Goal: Information Seeking & Learning: Check status

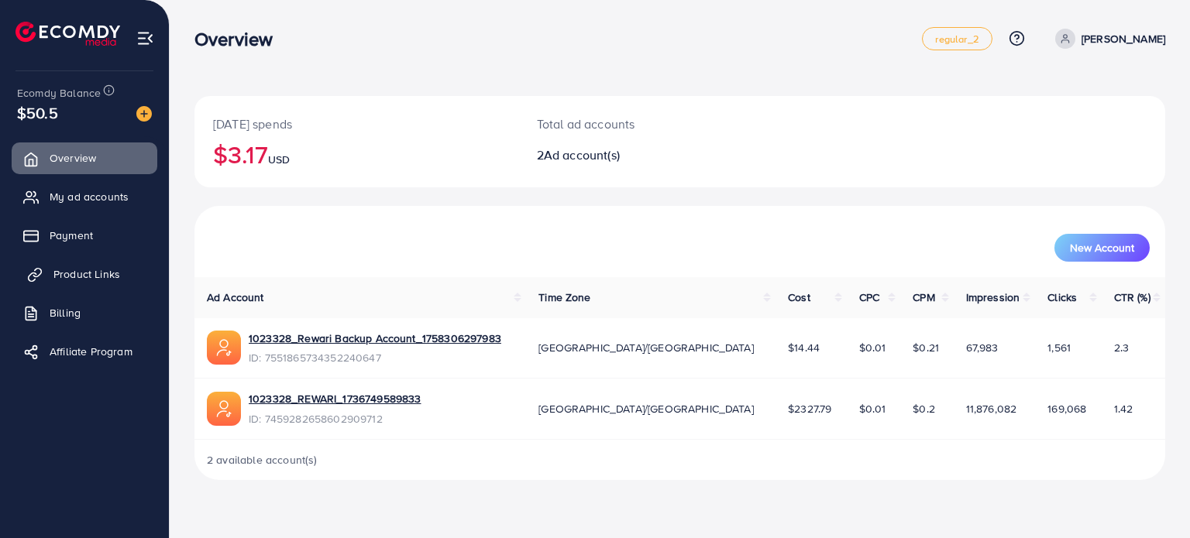
click at [115, 277] on span "Product Links" at bounding box center [86, 274] width 67 height 15
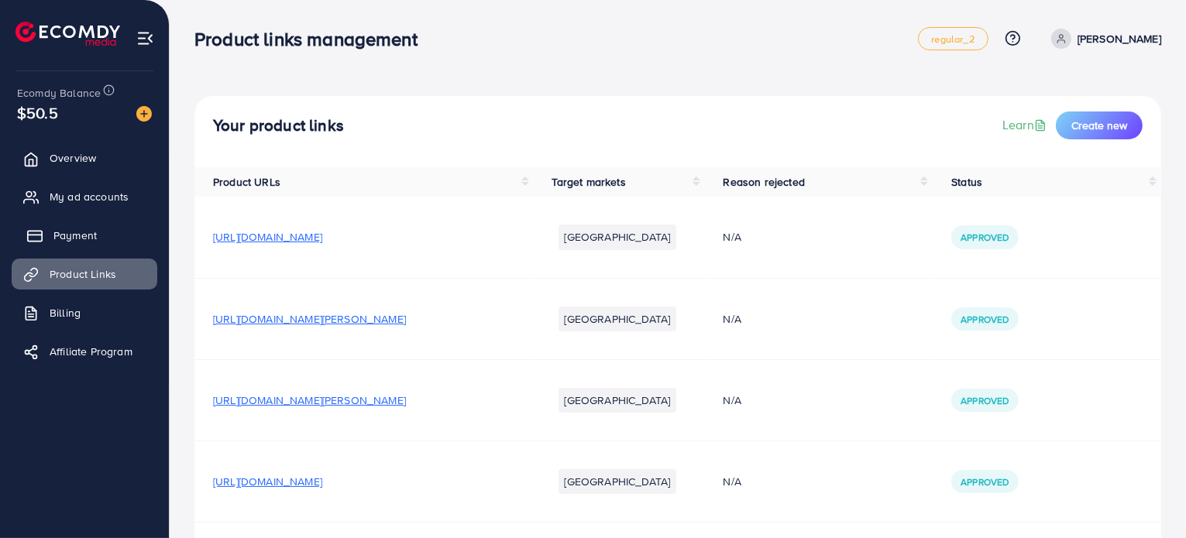
click at [120, 235] on link "Payment" at bounding box center [85, 235] width 146 height 31
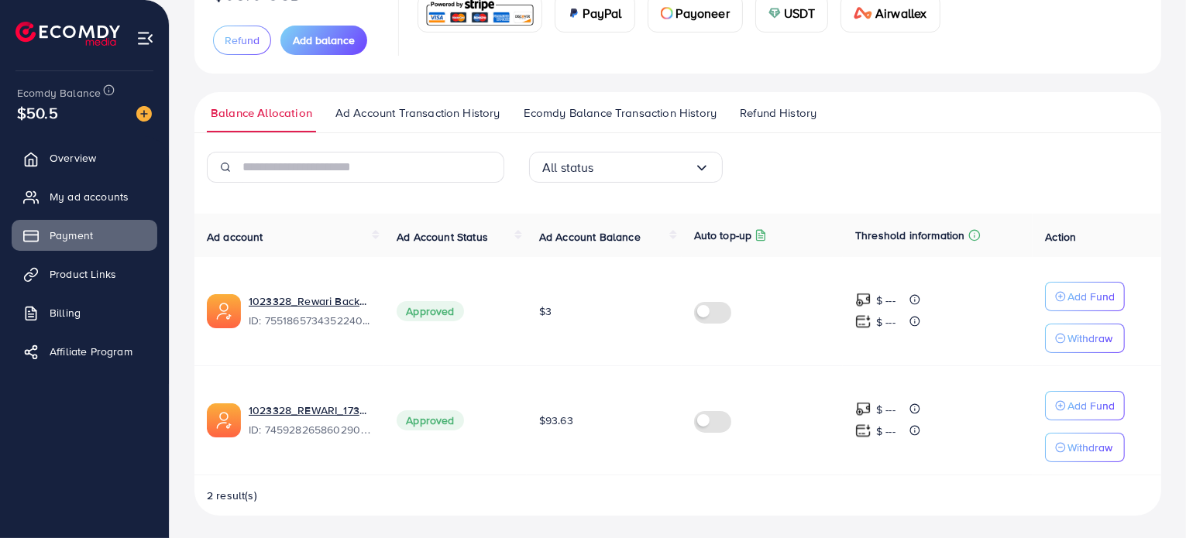
scroll to position [152, 0]
click at [601, 105] on span "Ecomdy Balance Transaction History" at bounding box center [620, 113] width 193 height 17
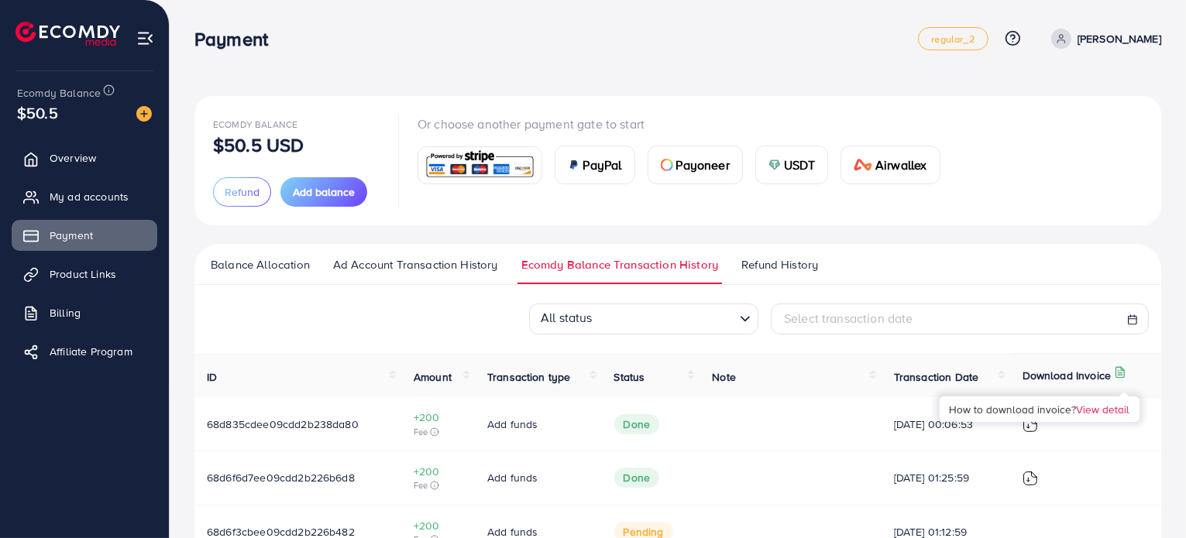
click at [1121, 369] on icon at bounding box center [1120, 372] width 12 height 12
click at [411, 253] on ul "Balance Allocation Ad Account Transaction History Ecomdy Balance Transaction Hi…" at bounding box center [677, 264] width 967 height 41
click at [812, 308] on div "Select transaction date" at bounding box center [960, 319] width 378 height 31
click at [793, 325] on span "Select transaction date" at bounding box center [848, 318] width 129 height 17
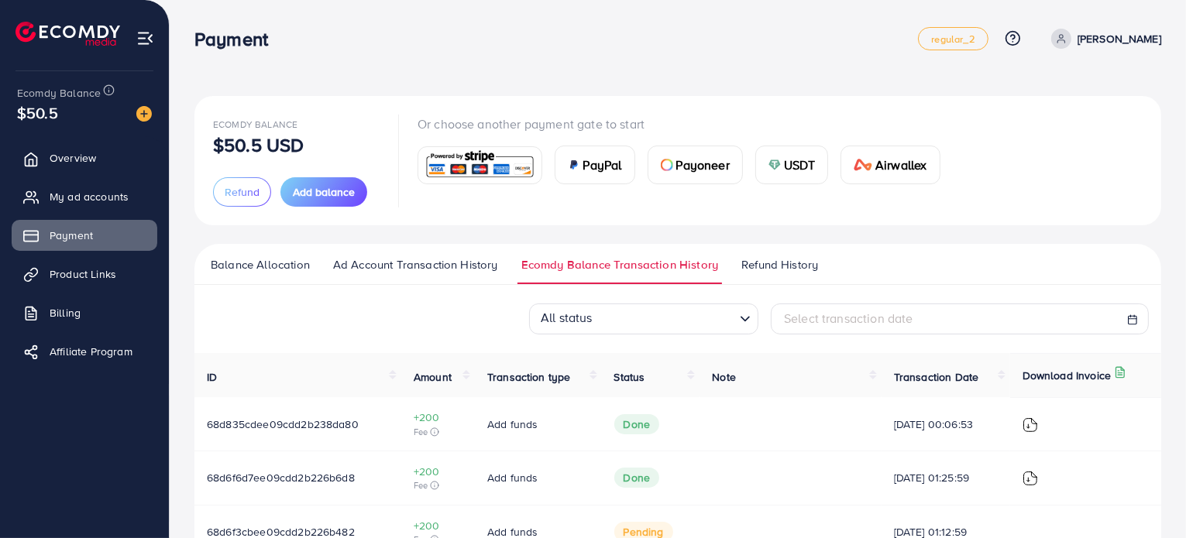
select select "*"
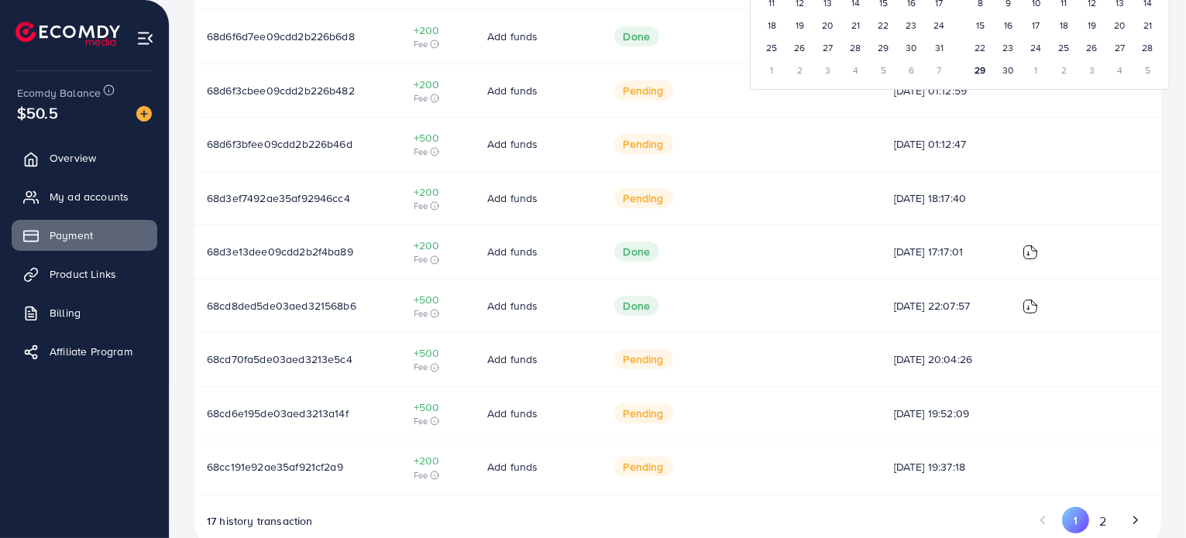
scroll to position [474, 0]
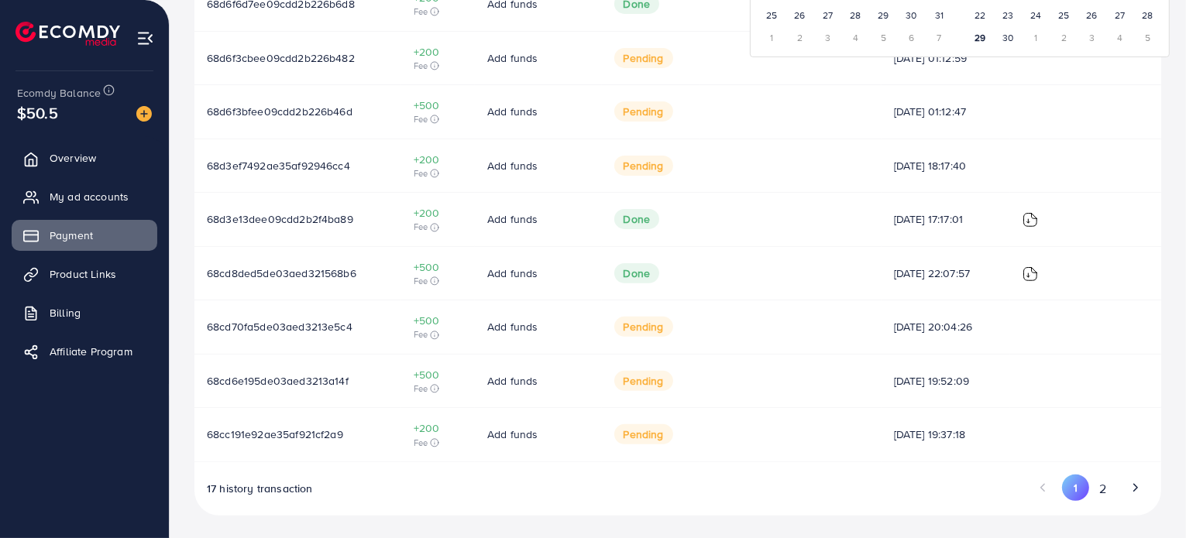
click at [795, 490] on div "17 history transaction 1 2" at bounding box center [677, 495] width 967 height 41
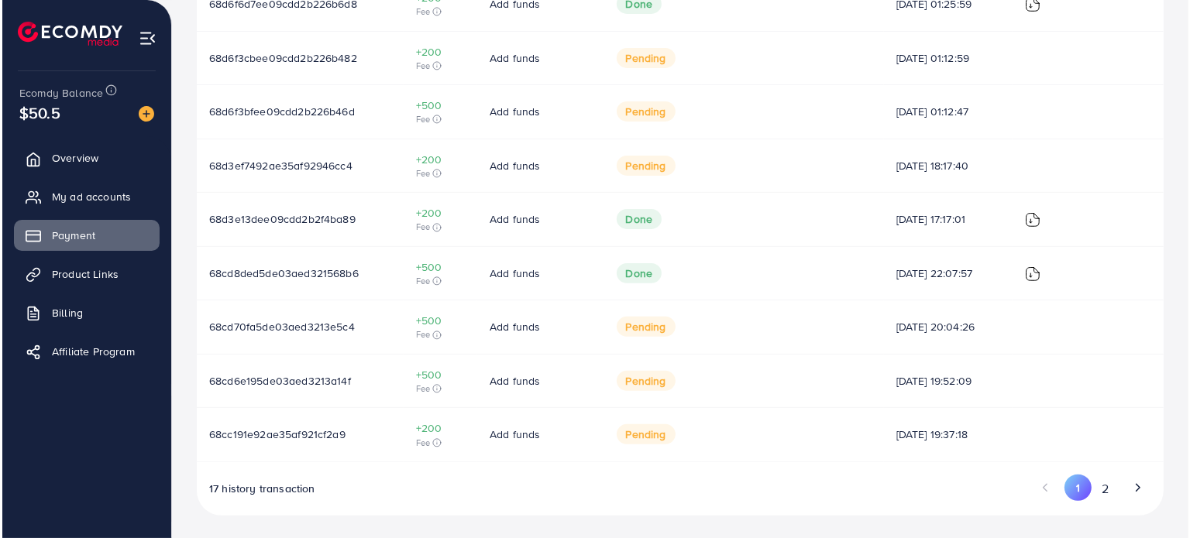
scroll to position [273, 0]
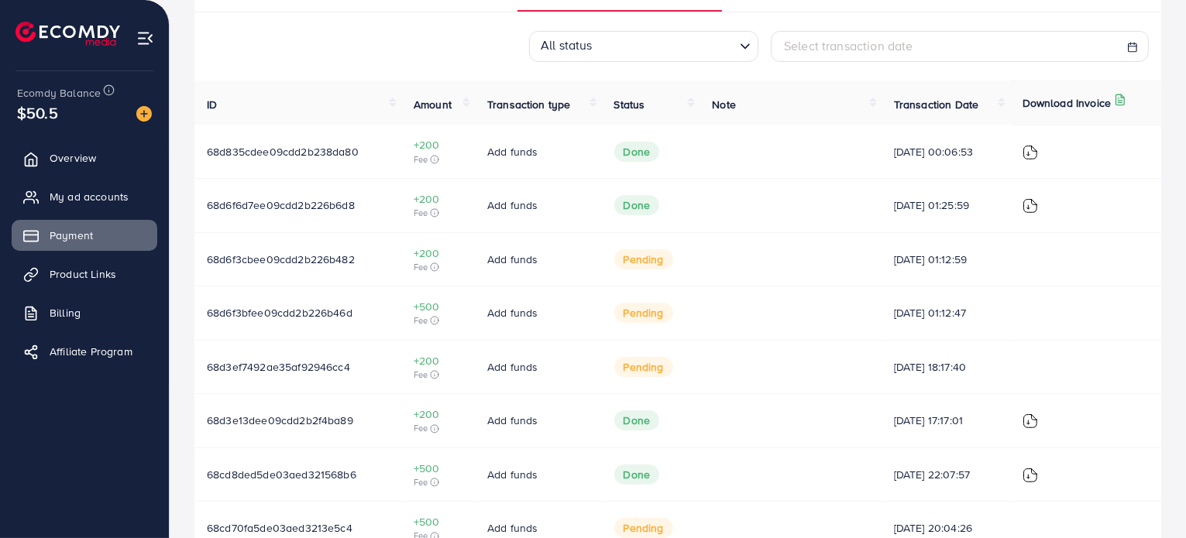
click at [628, 229] on td "Done" at bounding box center [651, 205] width 98 height 54
click at [1036, 414] on img at bounding box center [1030, 421] width 15 height 15
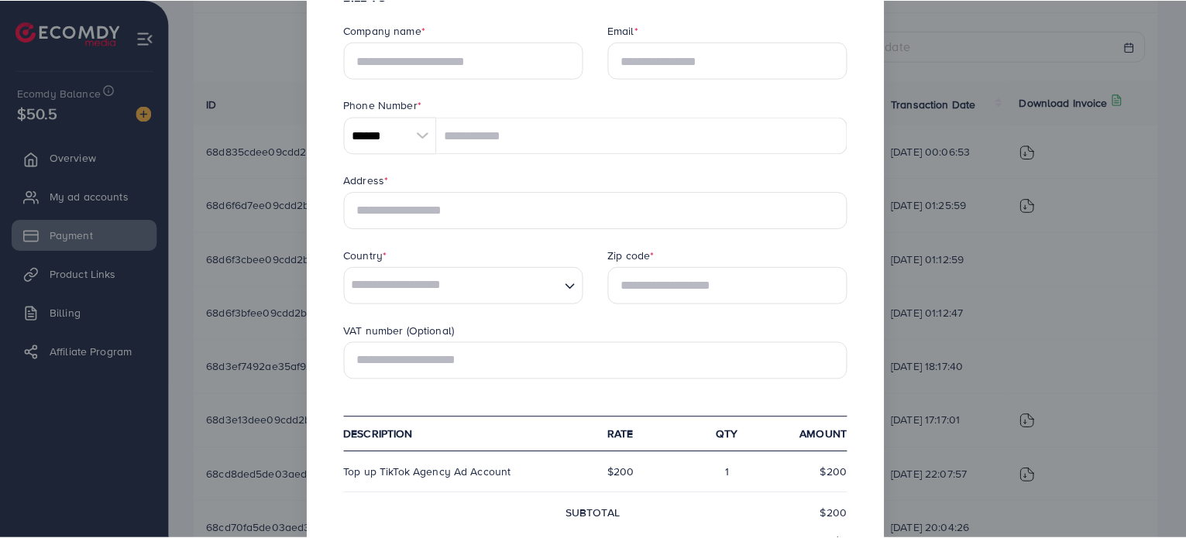
scroll to position [512, 0]
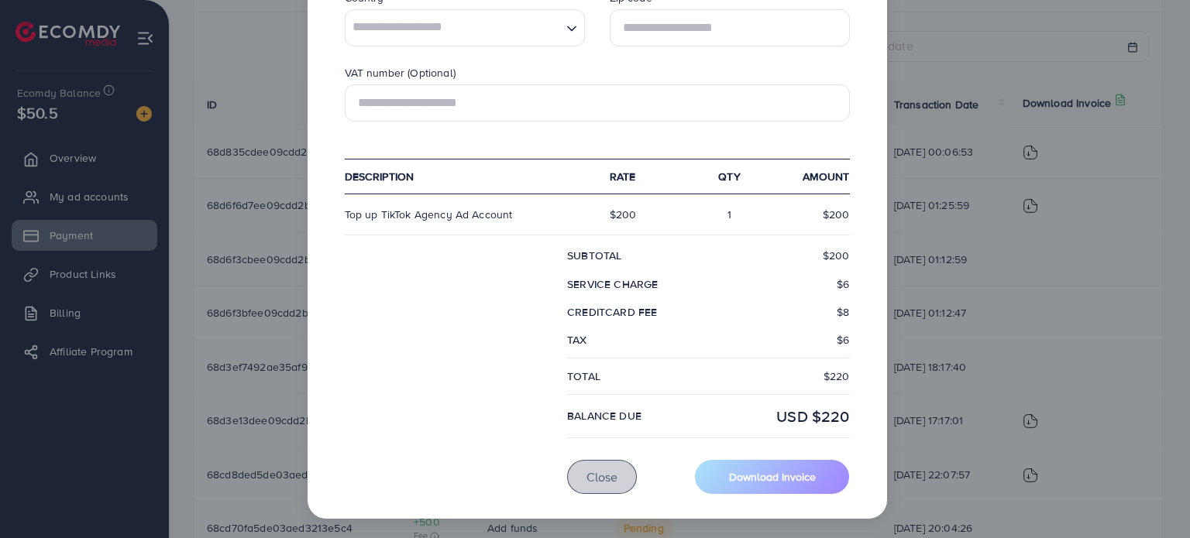
click at [602, 480] on span "Close" at bounding box center [601, 477] width 31 height 17
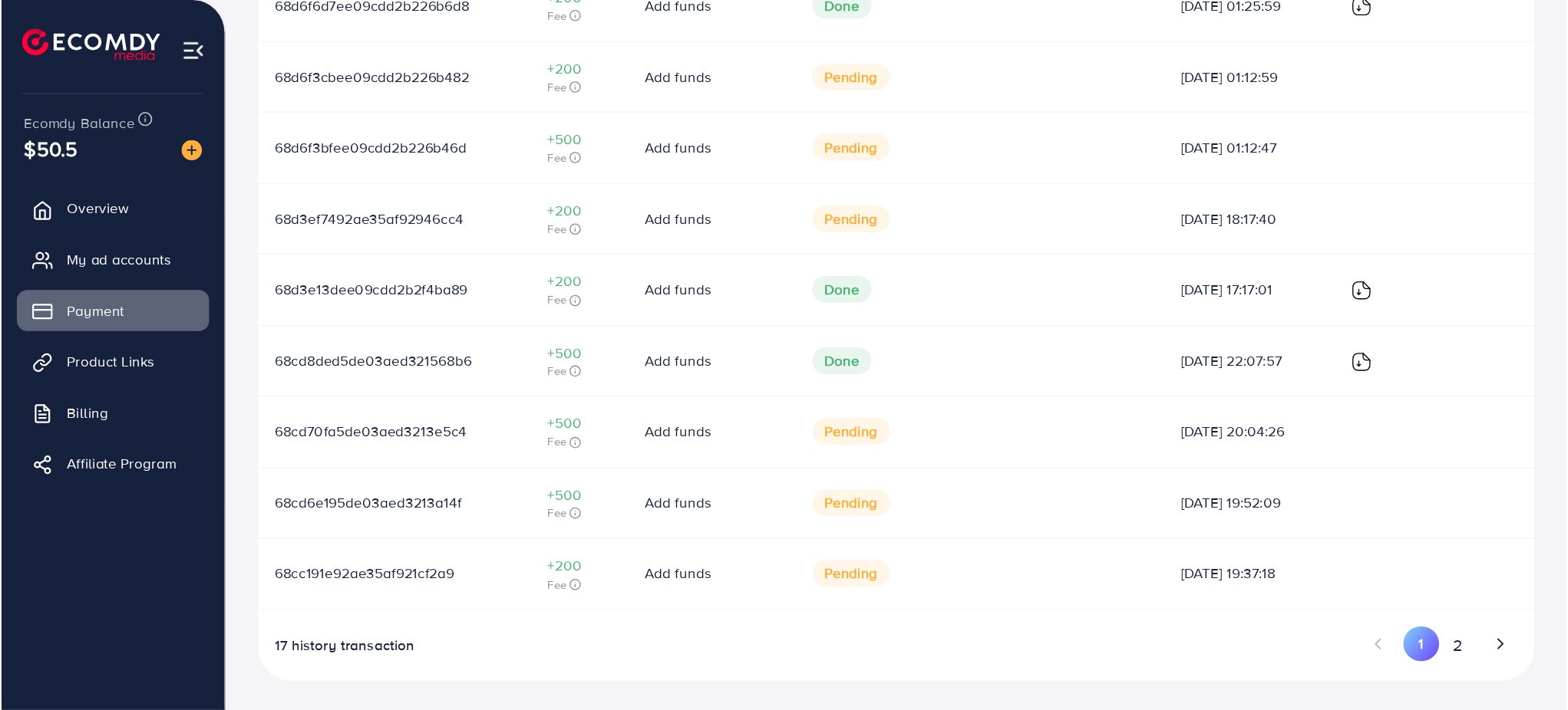
scroll to position [0, 0]
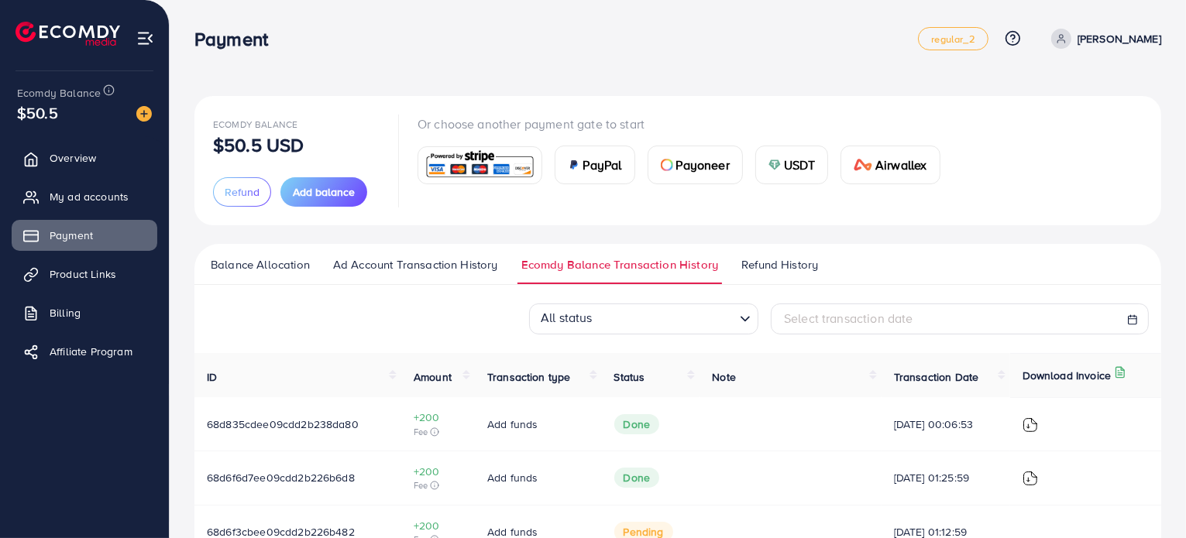
click at [263, 318] on div "All status Loading... Select transaction date" at bounding box center [677, 319] width 967 height 31
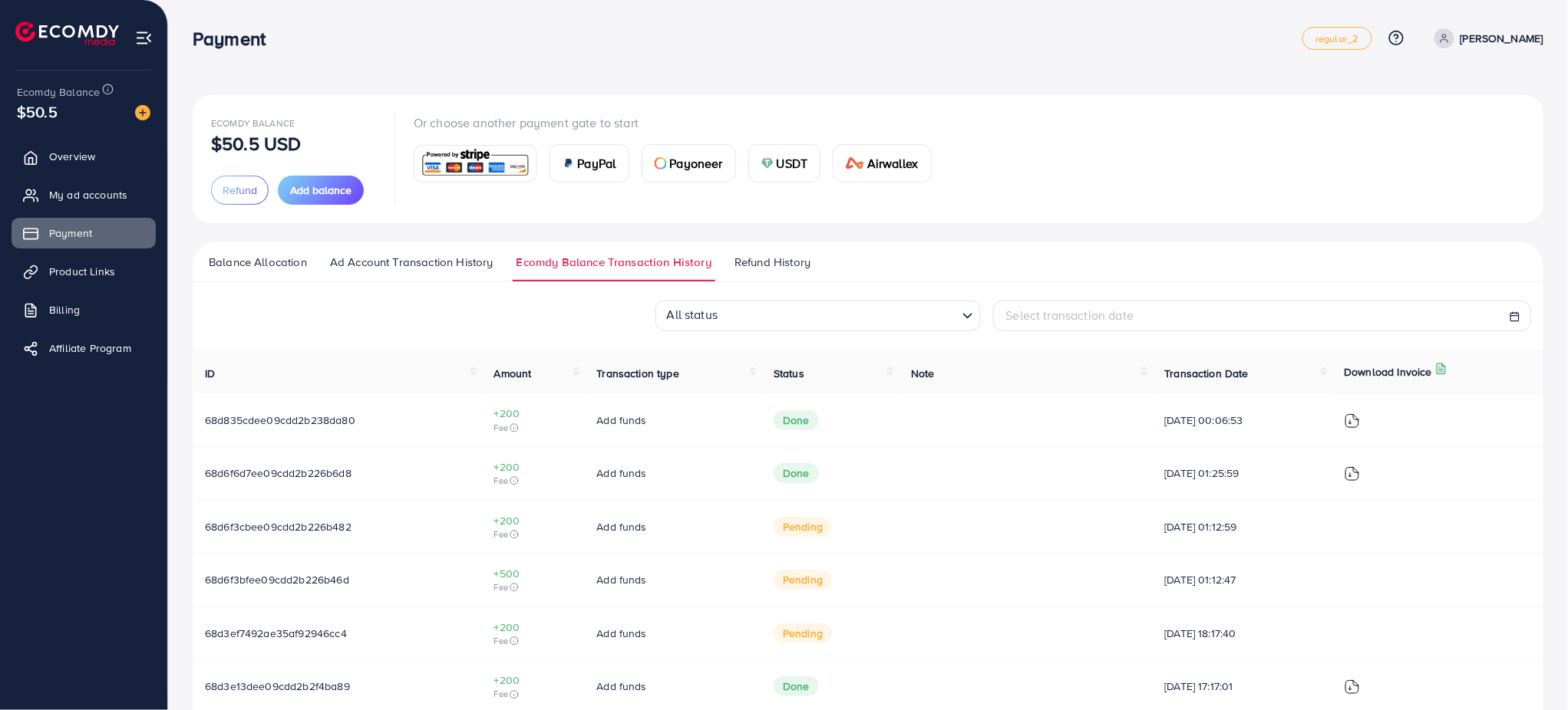
scroll to position [294, 0]
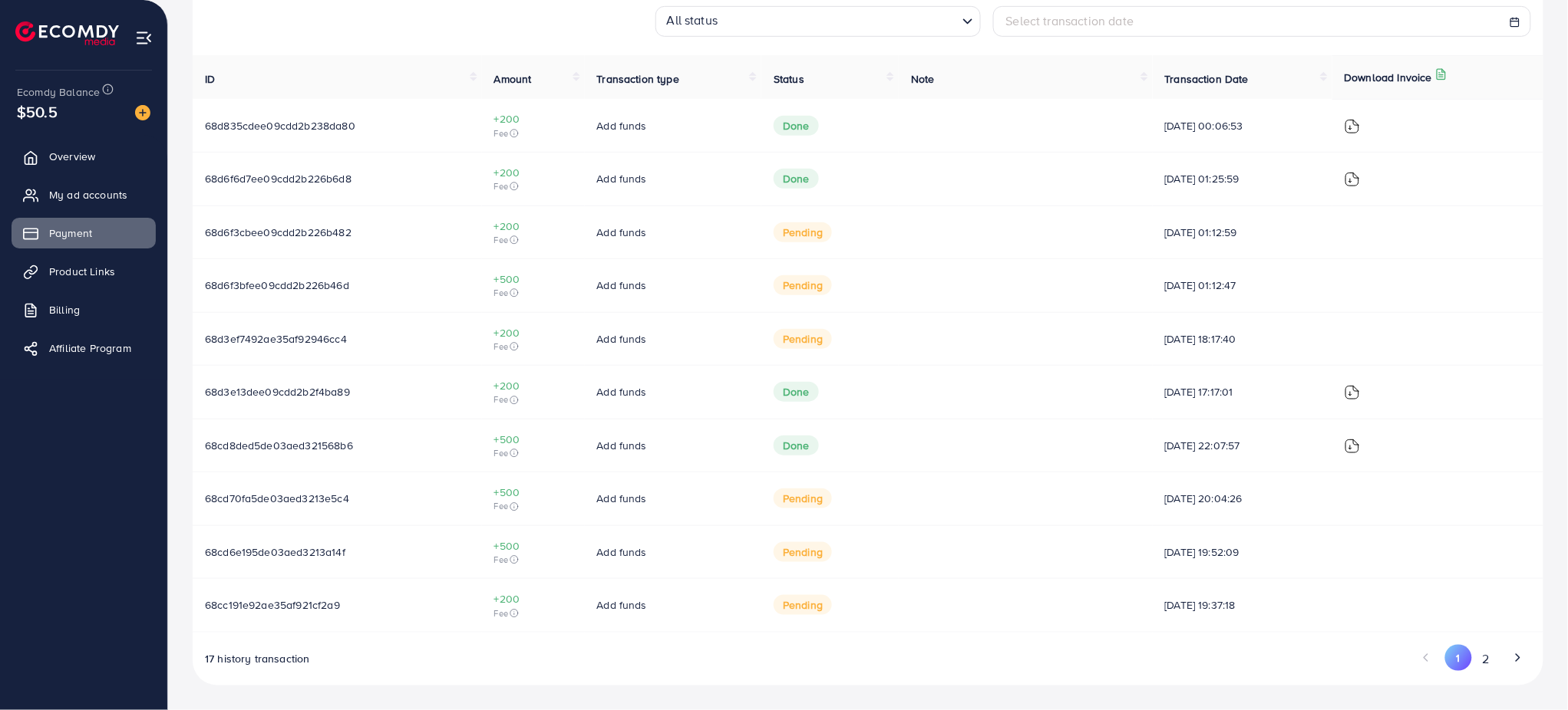
drag, startPoint x: 1165, startPoint y: 2, endPoint x: 1005, endPoint y: 414, distance: 442.0
click at [1005, 414] on td at bounding box center [1025, 393] width 254 height 53
click at [1178, 533] on button "2" at bounding box center [1486, 659] width 28 height 29
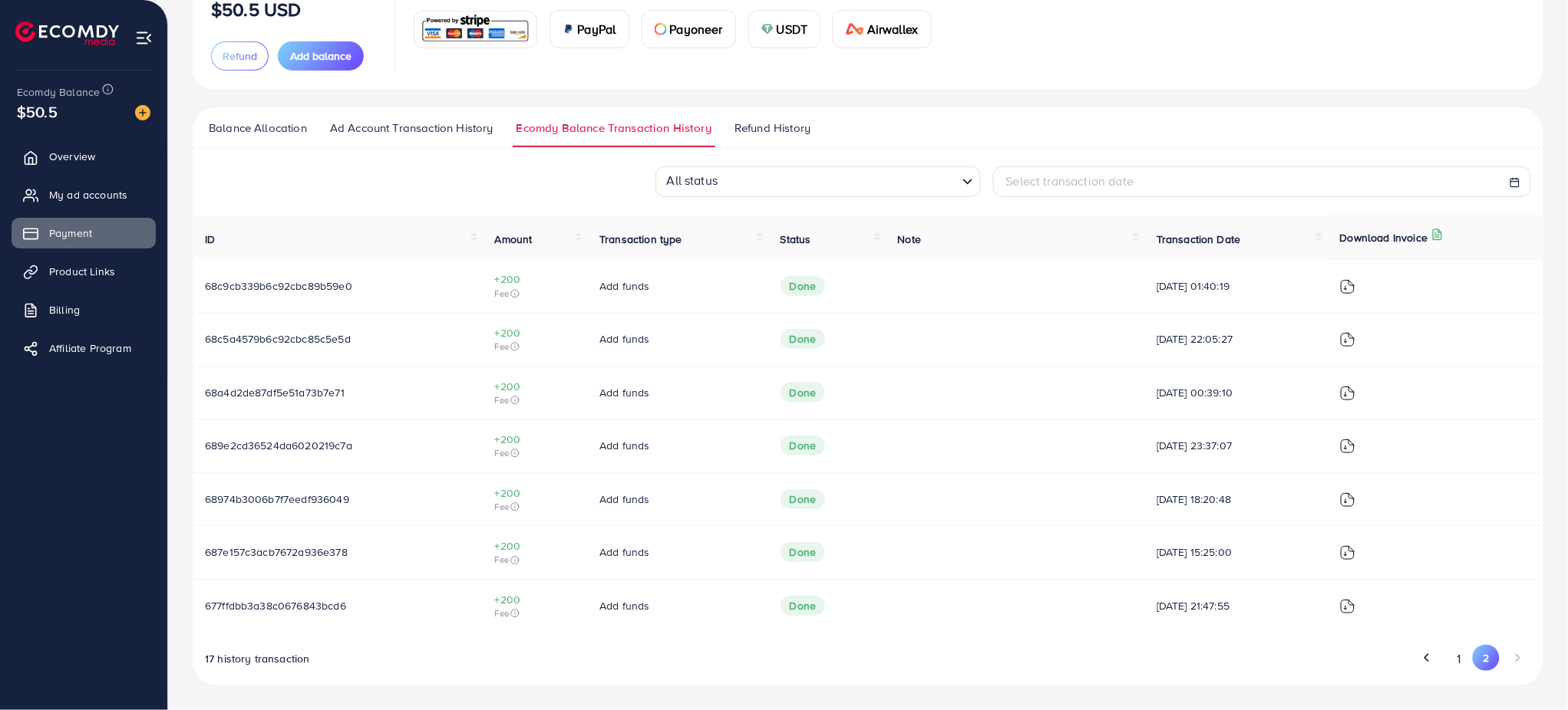
scroll to position [134, 0]
click at [1178, 533] on icon "Go to previous page" at bounding box center [1426, 659] width 14 height 14
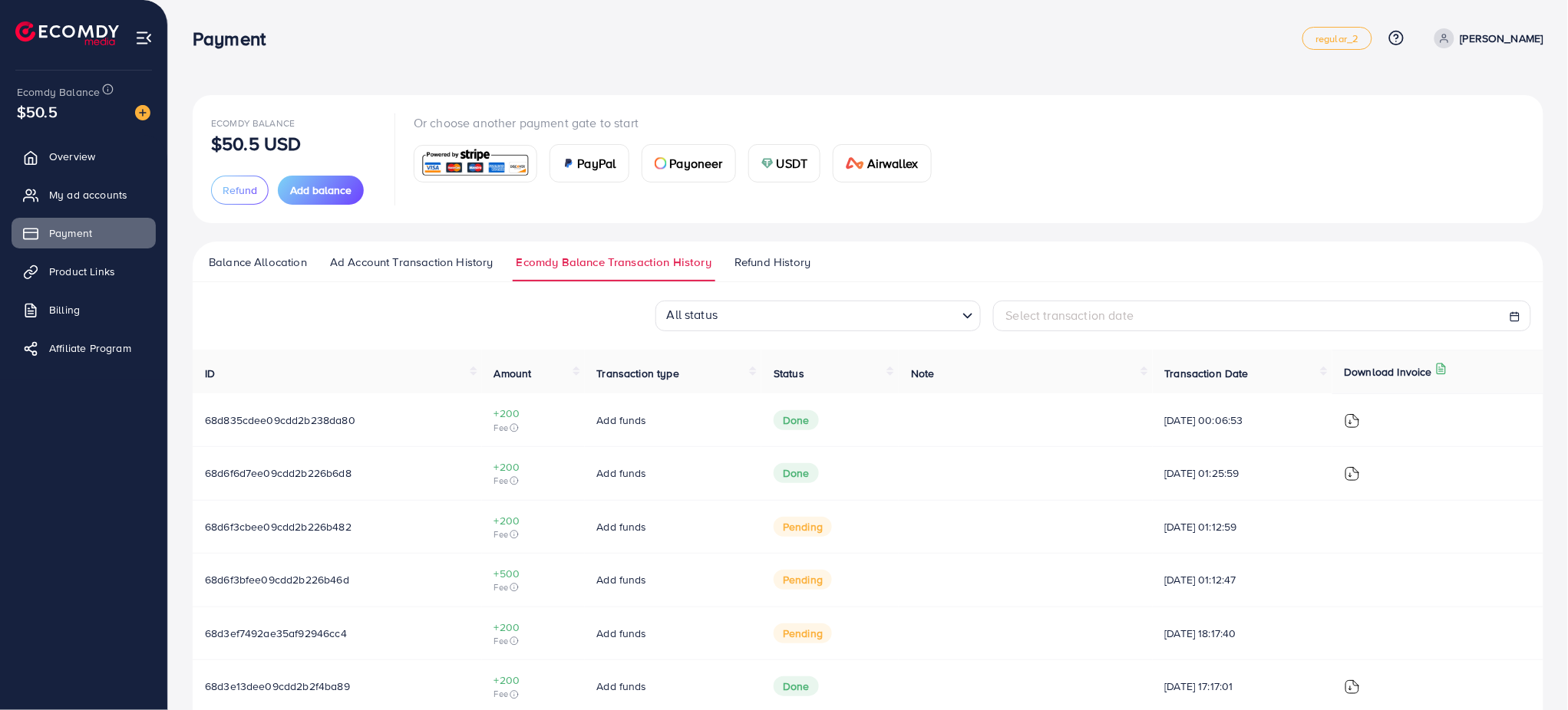
scroll to position [9, 0]
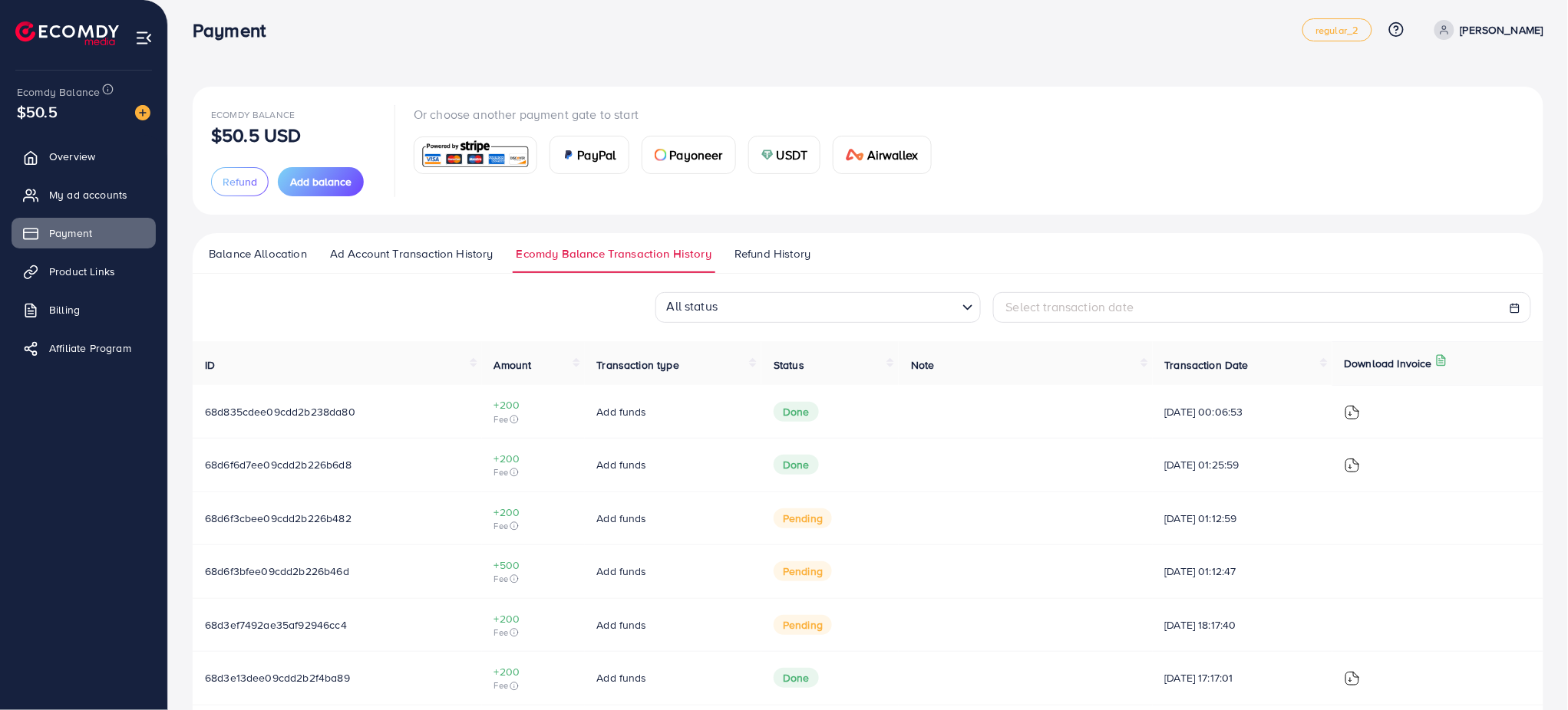
click at [473, 254] on span "Ad Account Transaction History" at bounding box center [411, 254] width 163 height 17
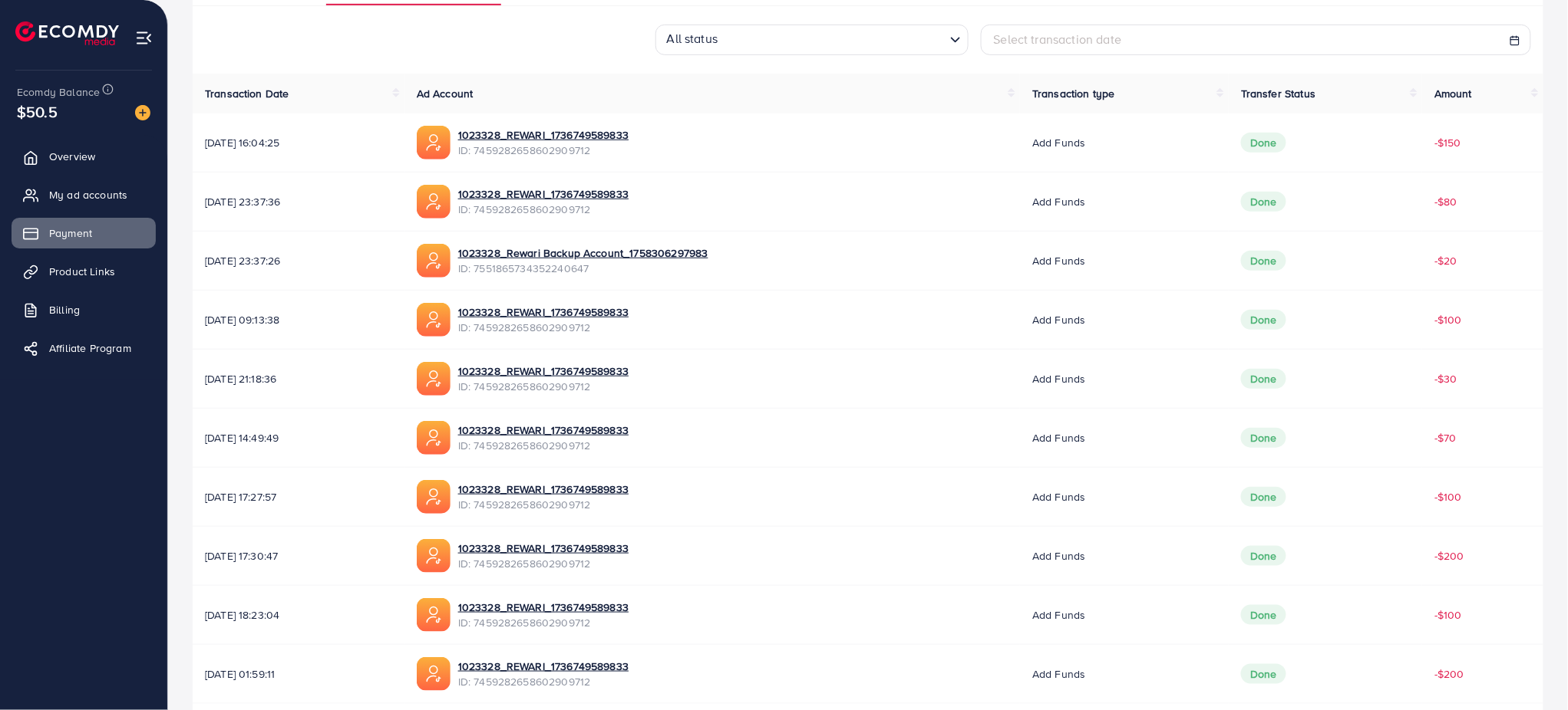
scroll to position [348, 0]
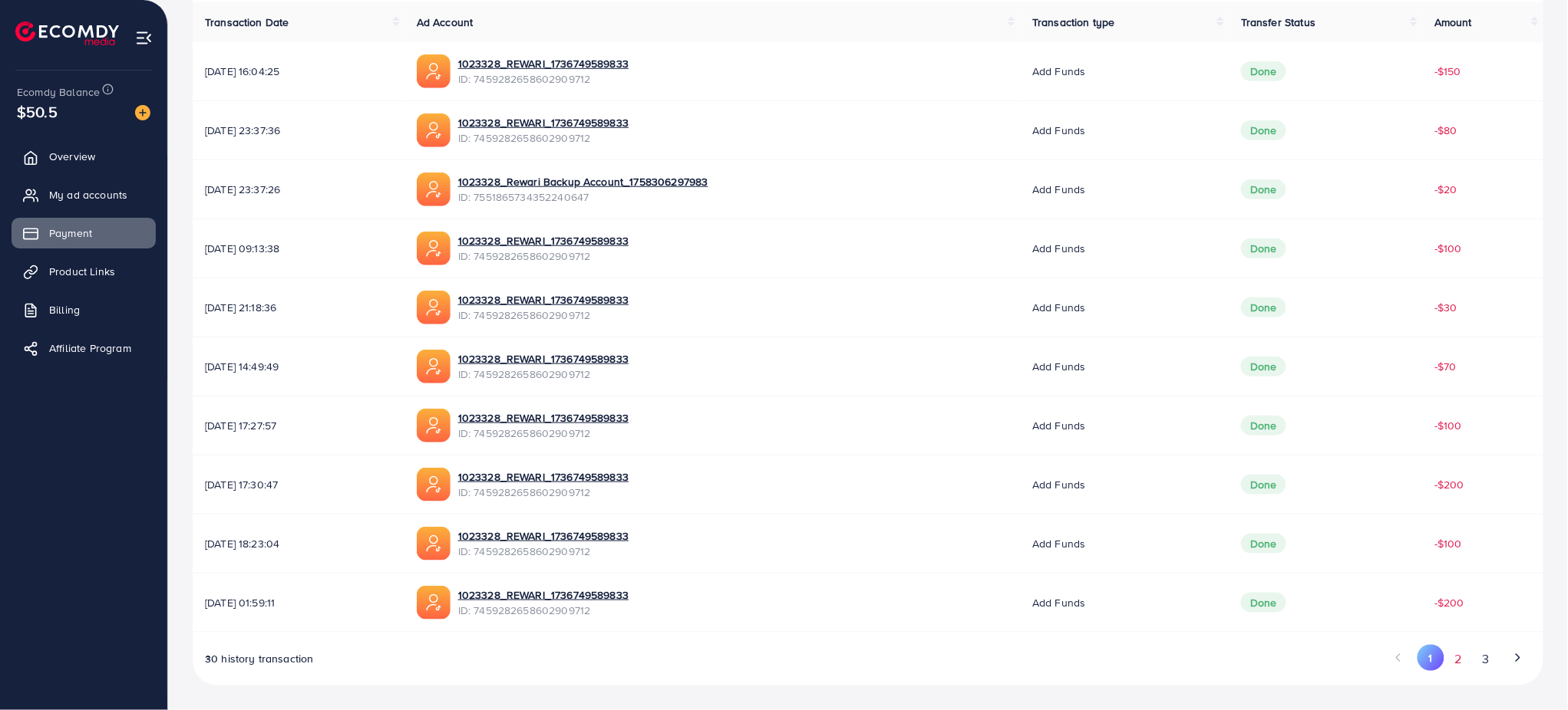
click at [1178, 533] on button "2" at bounding box center [1458, 659] width 28 height 29
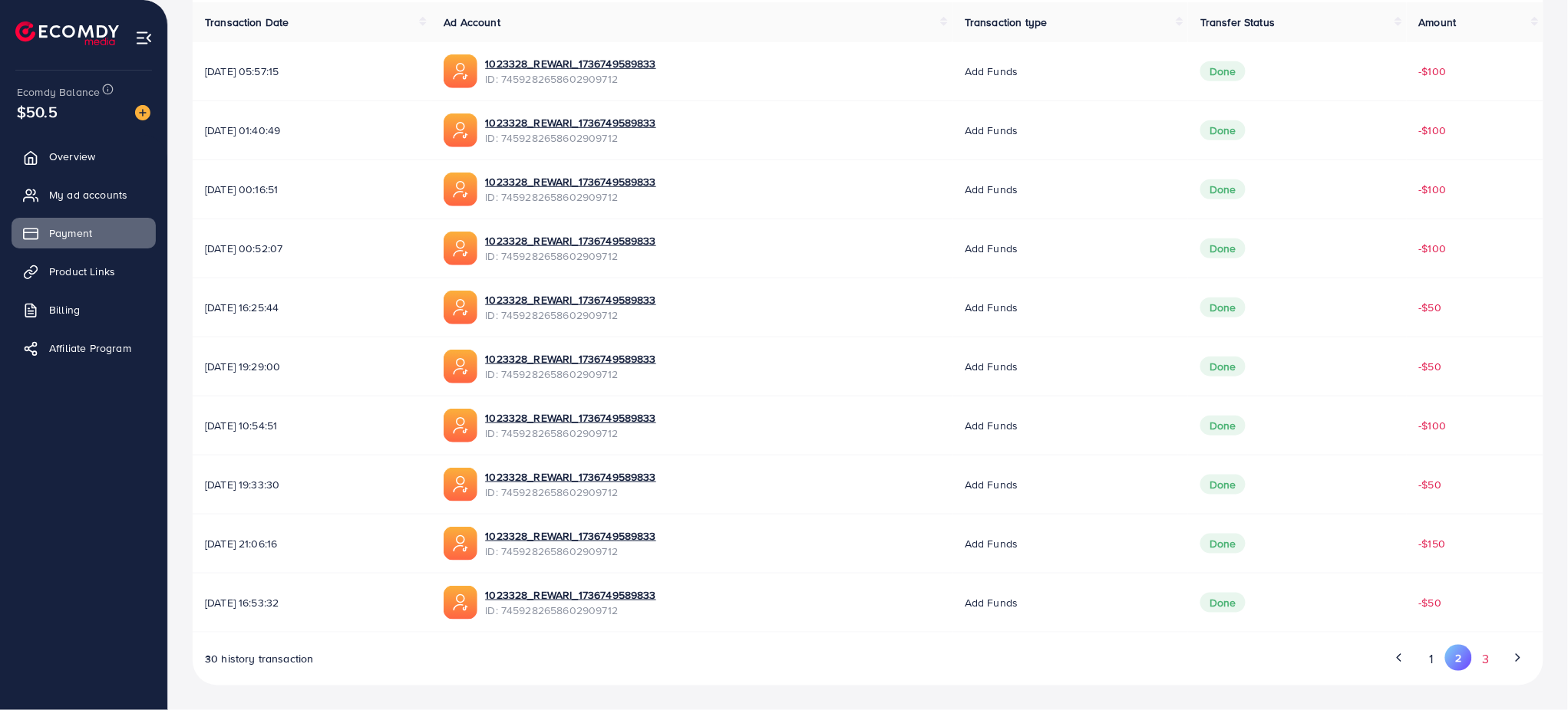
click at [1178, 533] on button "3" at bounding box center [1486, 659] width 28 height 29
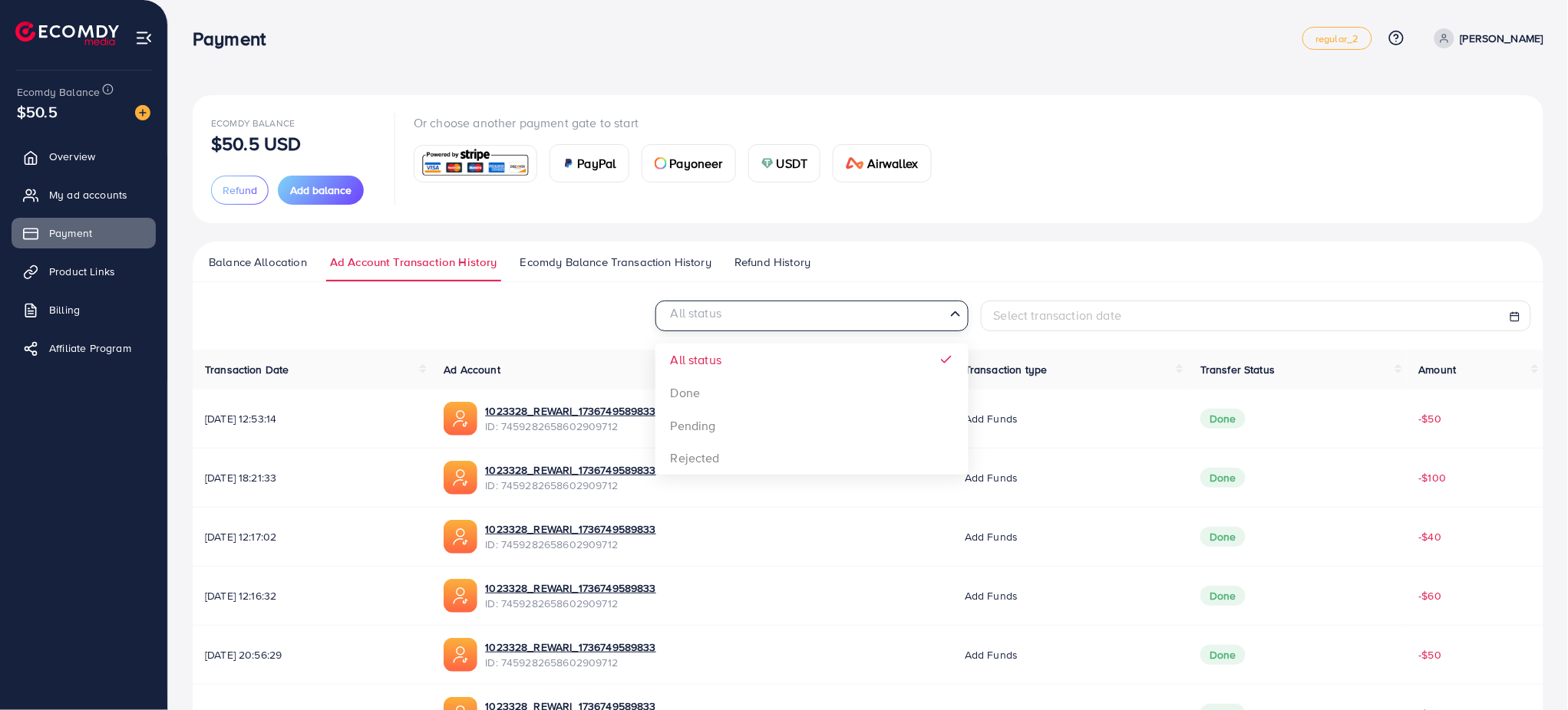
click at [832, 315] on input "Search for option" at bounding box center [803, 317] width 281 height 24
click at [550, 315] on div "All status Loading... All status Done Pending Rejected Select transaction date" at bounding box center [868, 316] width 1351 height 31
click at [609, 274] on link "Ecomdy Balance Transaction History" at bounding box center [615, 267] width 199 height 28
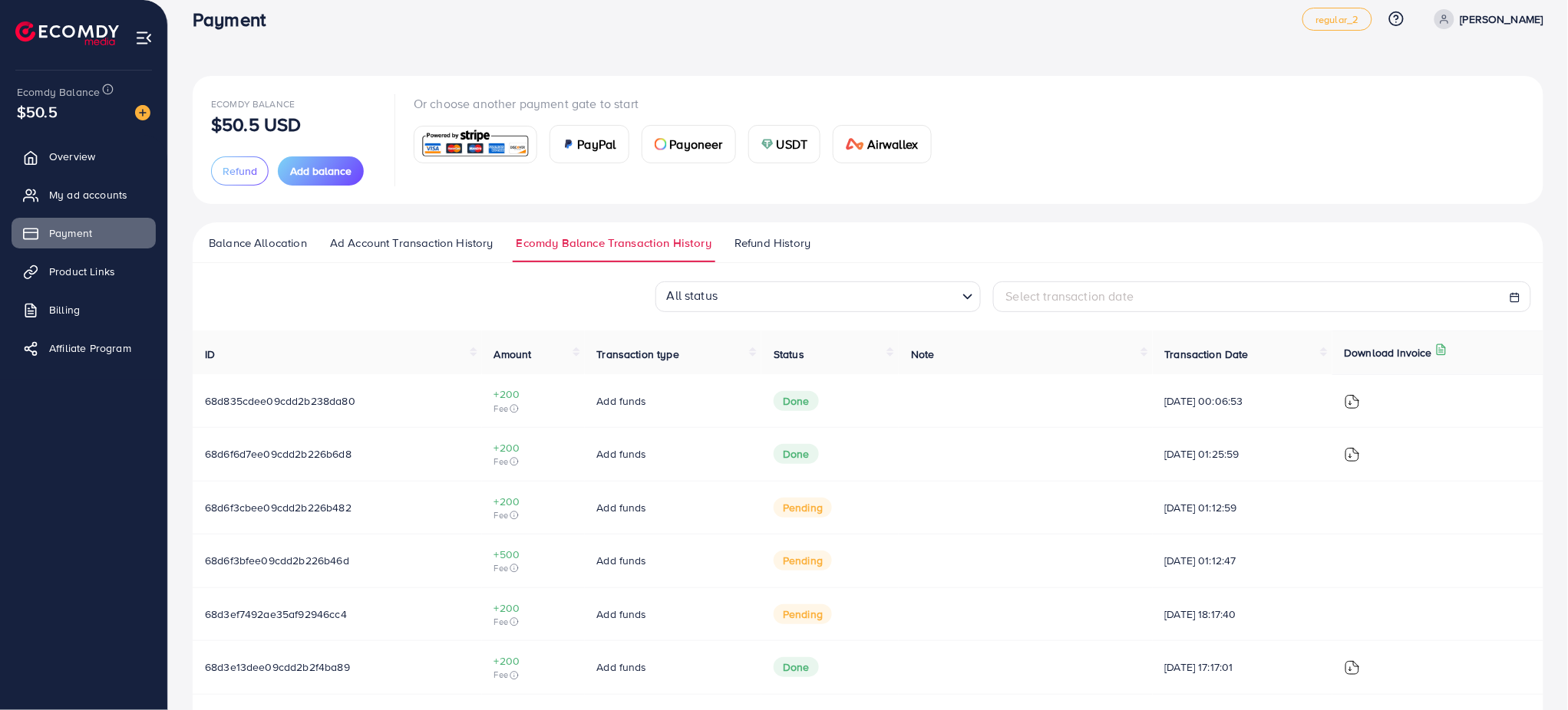
scroll to position [10, 0]
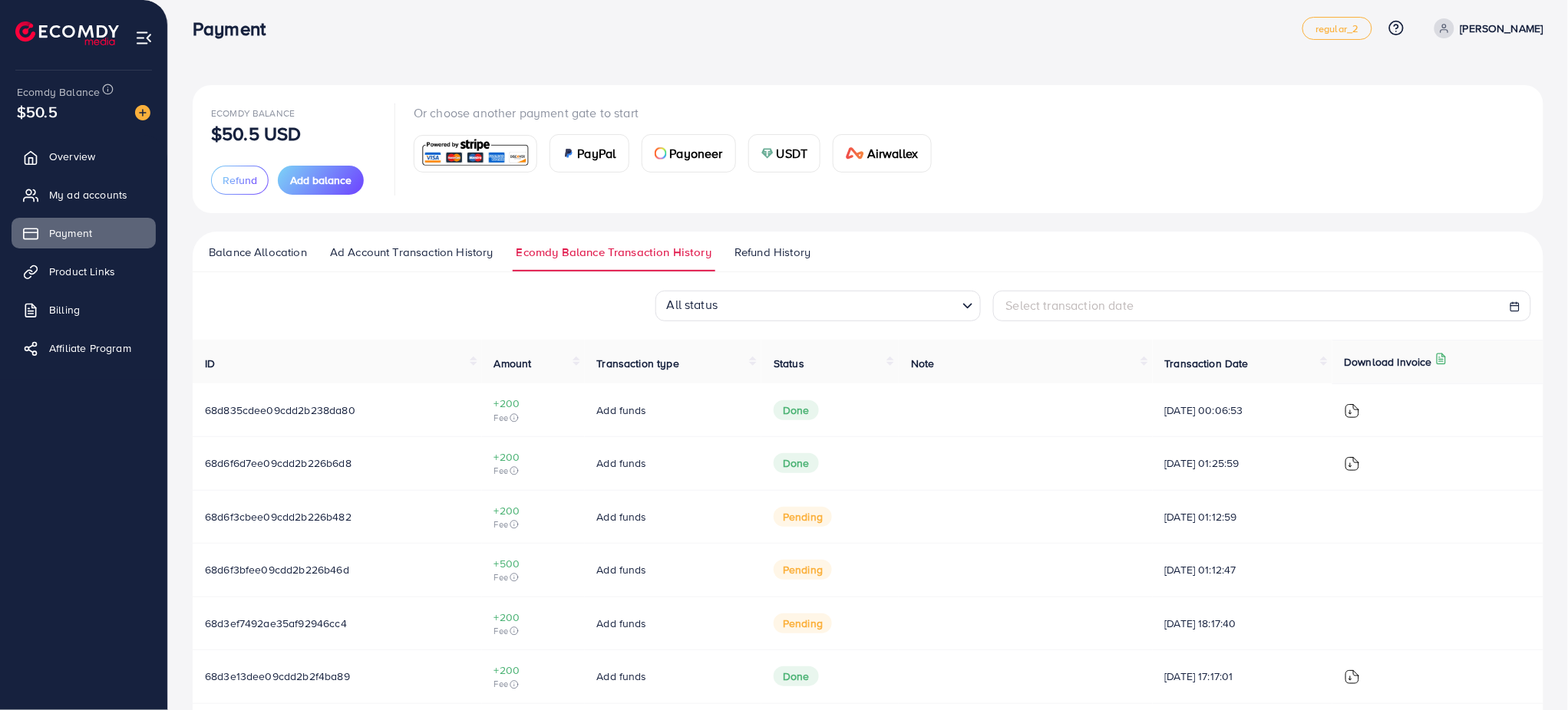
click at [297, 245] on span "Balance Allocation" at bounding box center [258, 252] width 98 height 17
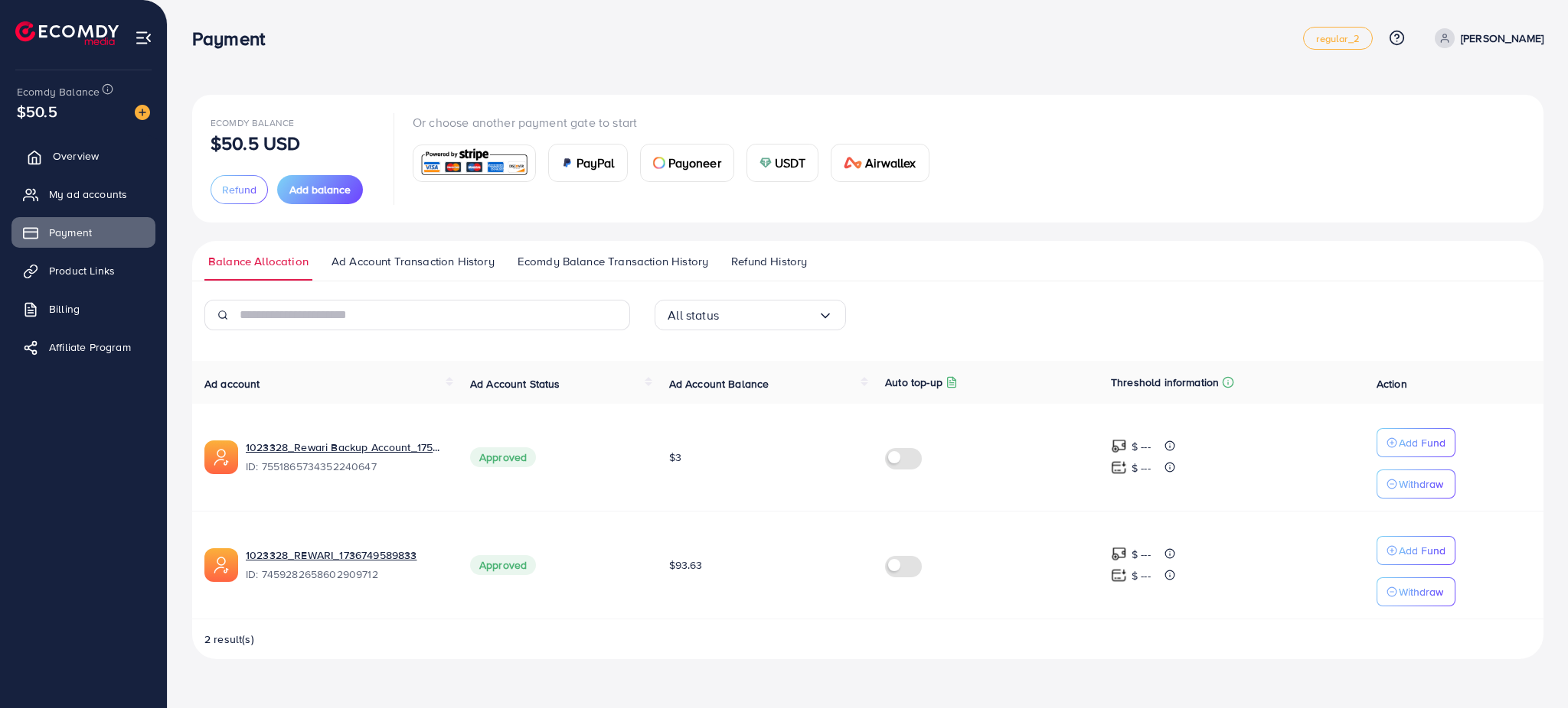
click at [83, 164] on span "Overview" at bounding box center [75, 155] width 45 height 15
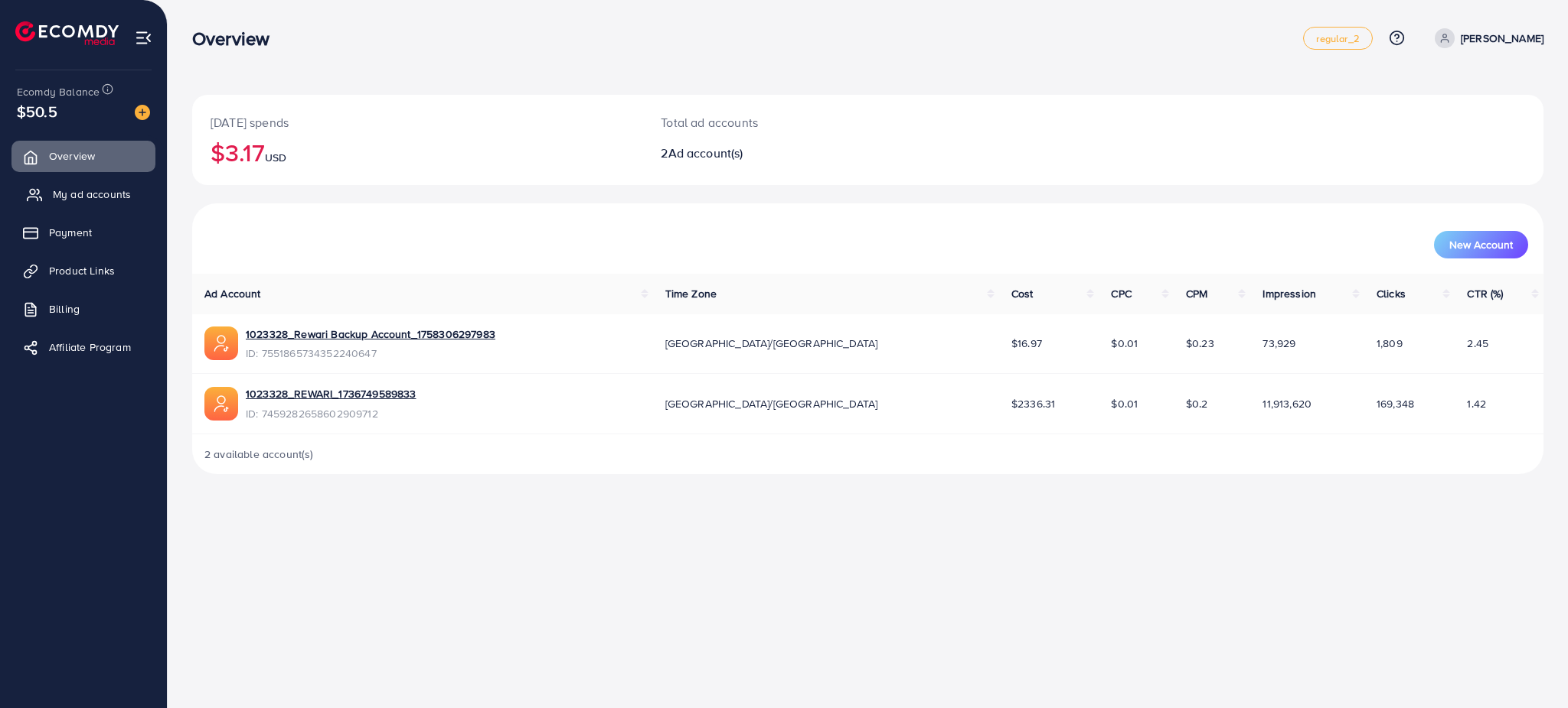
click at [121, 200] on span "My ad accounts" at bounding box center [91, 194] width 78 height 15
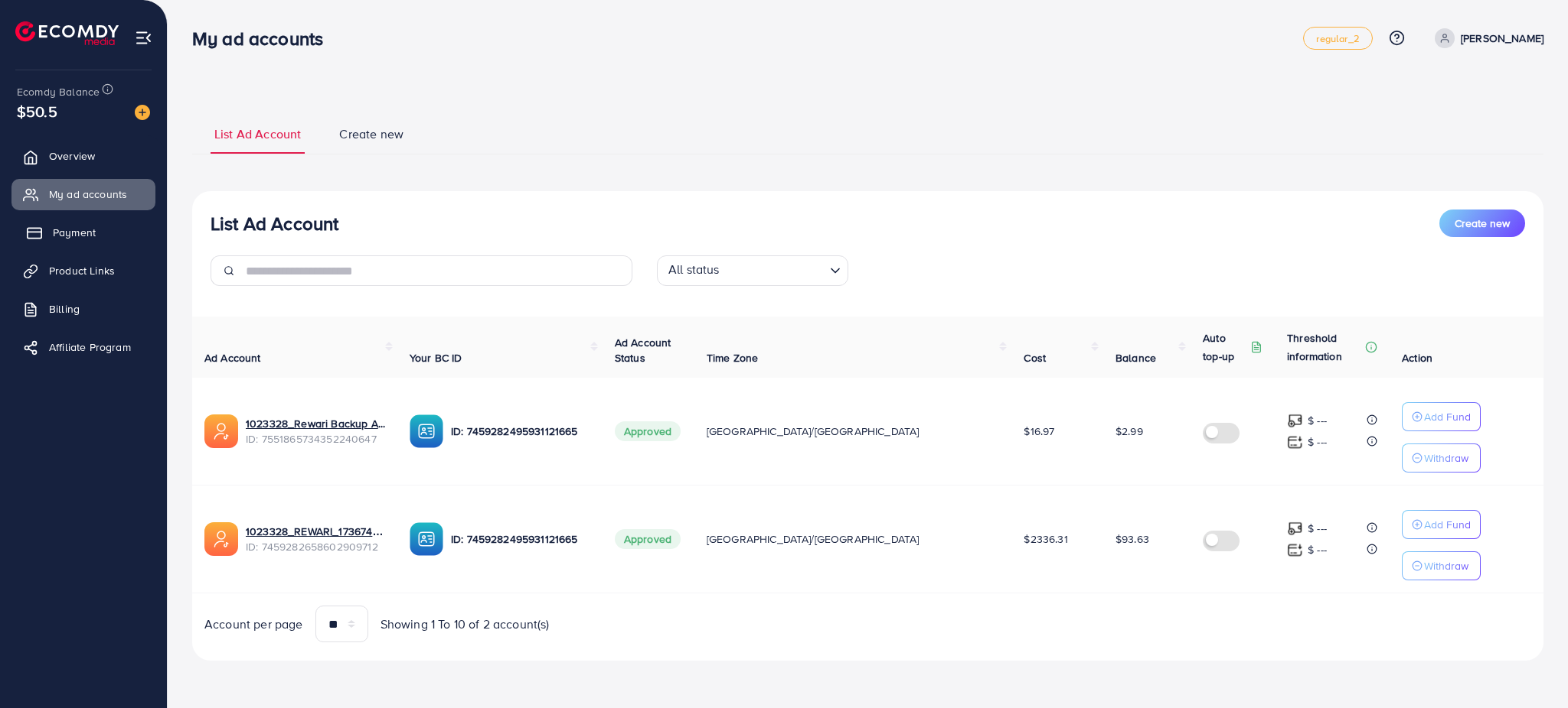
click at [87, 234] on span "Payment" at bounding box center [73, 232] width 42 height 15
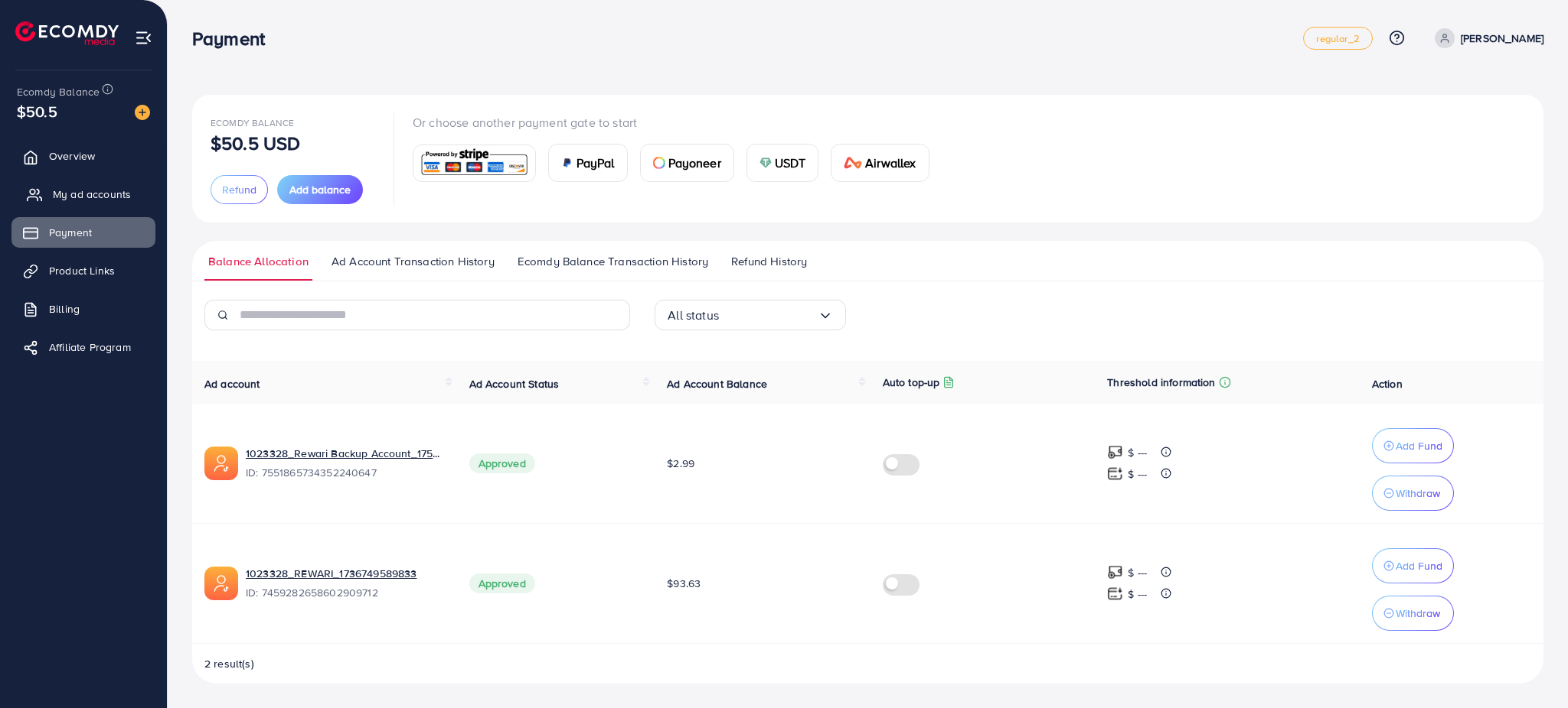
click at [111, 189] on span "My ad accounts" at bounding box center [91, 194] width 78 height 15
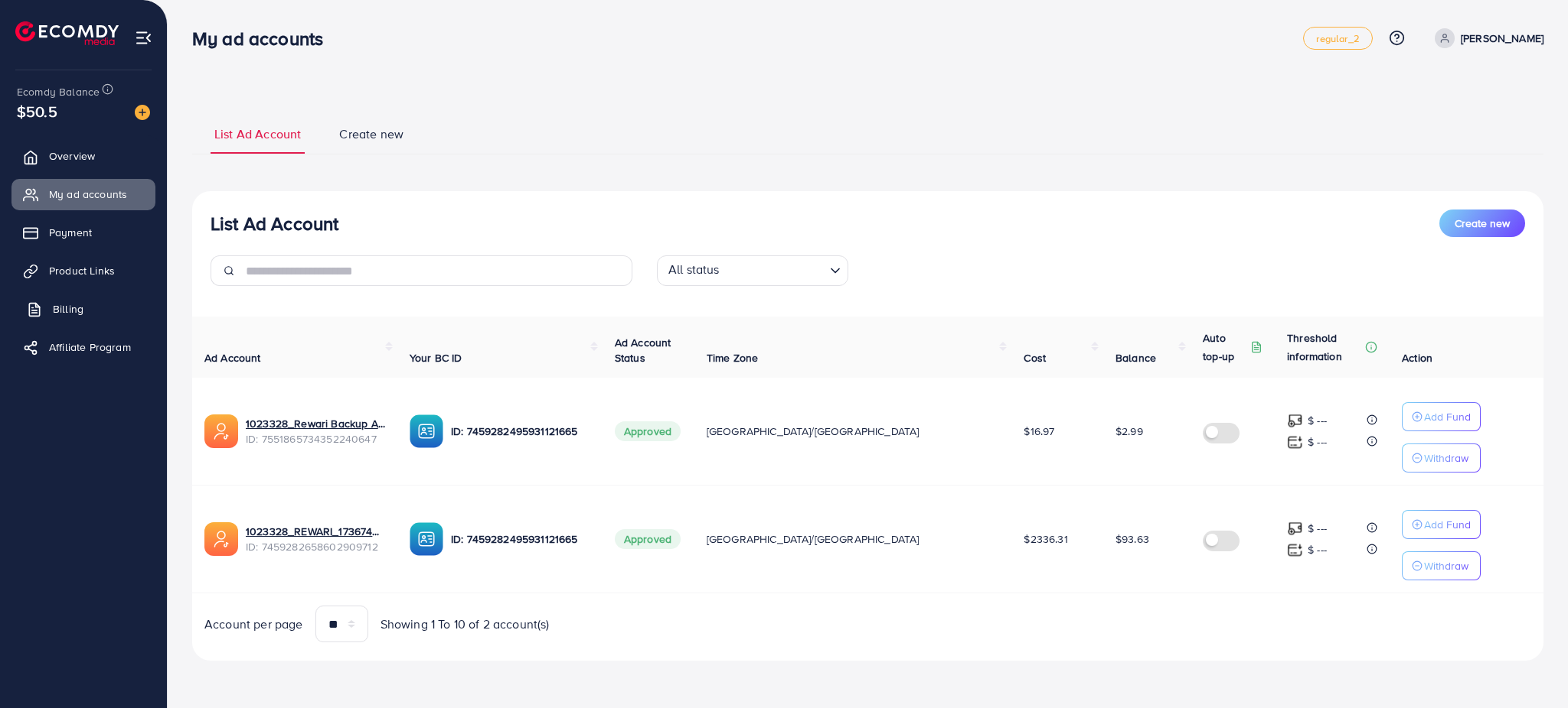
click at [102, 297] on link "Billing" at bounding box center [84, 308] width 144 height 31
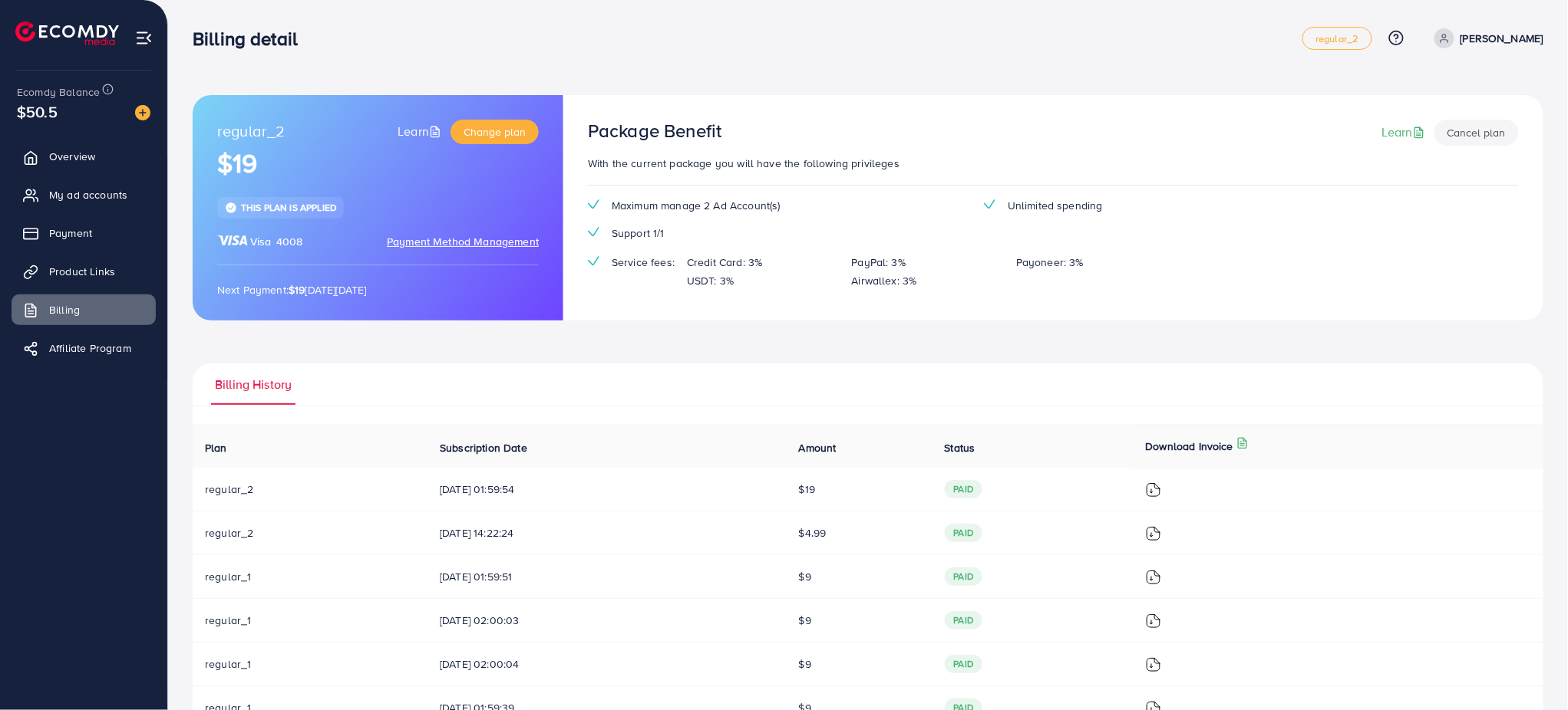
scroll to position [231, 0]
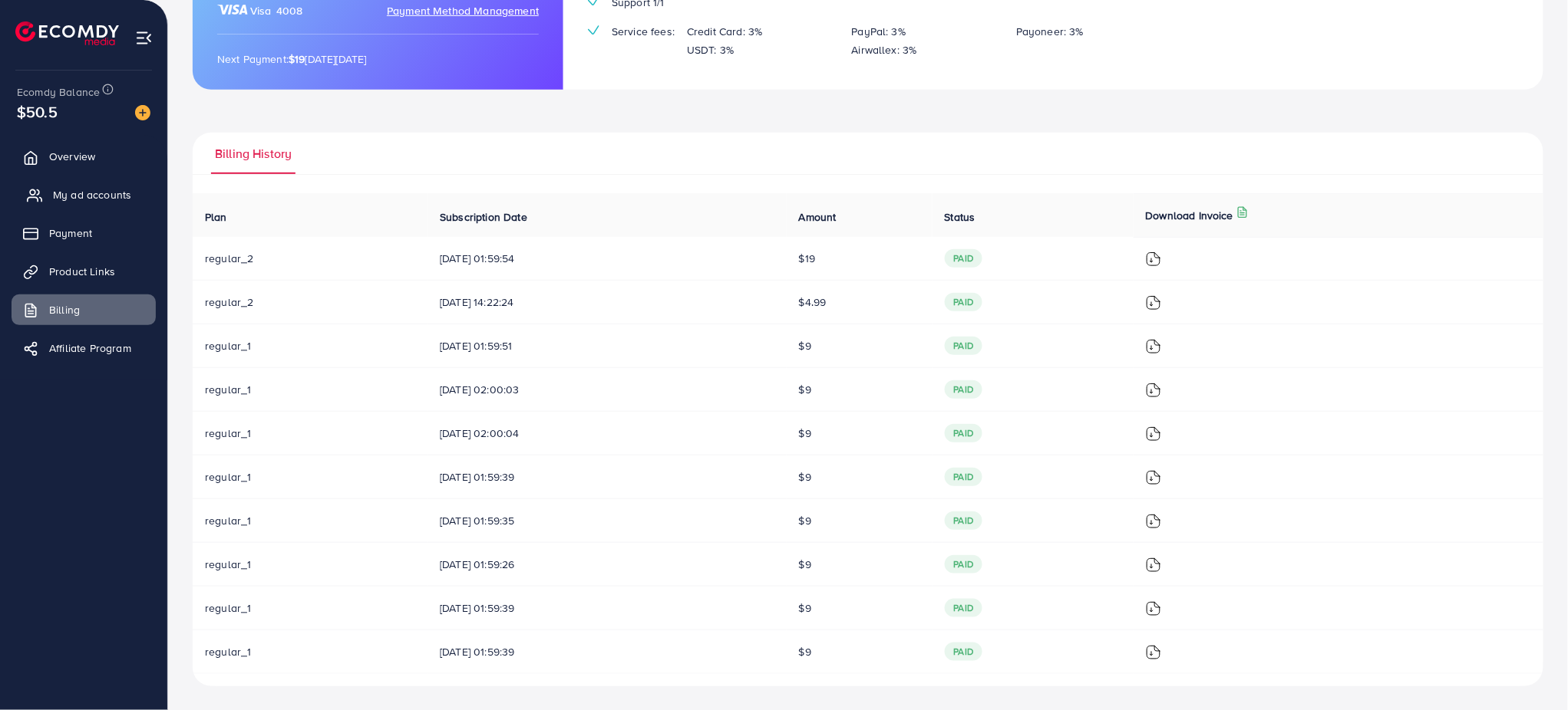
click at [99, 197] on span "My ad accounts" at bounding box center [91, 194] width 78 height 15
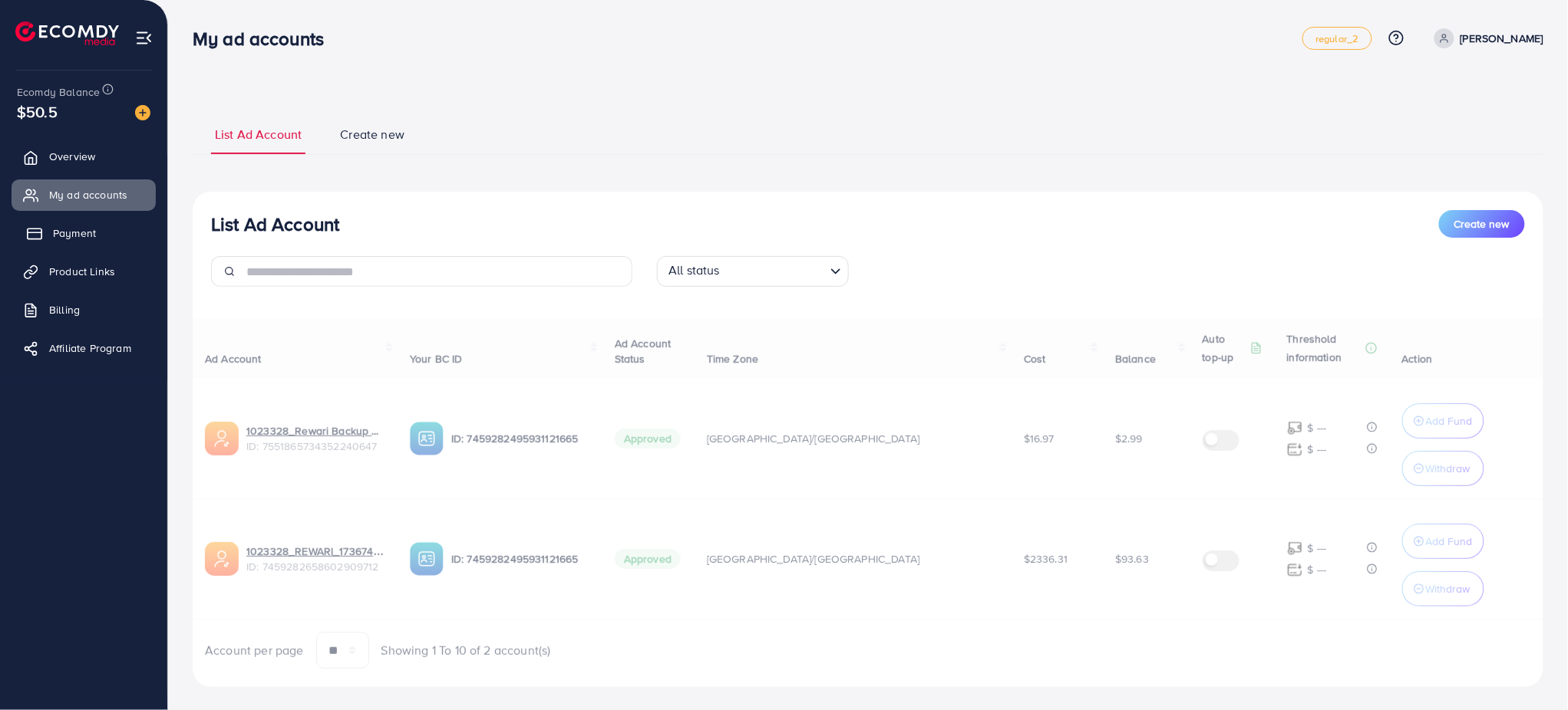
click at [81, 223] on link "Payment" at bounding box center [84, 233] width 145 height 31
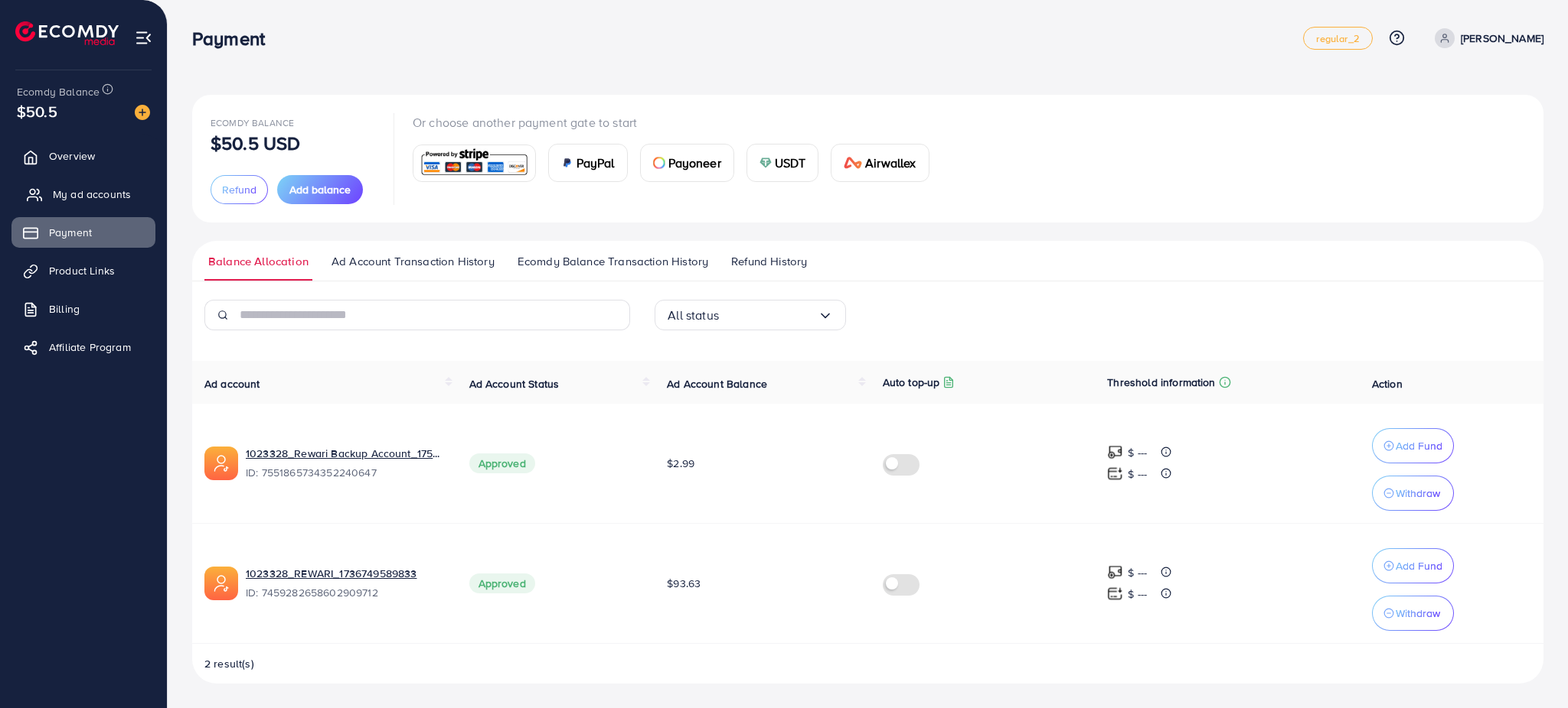
click at [104, 183] on link "My ad accounts" at bounding box center [84, 194] width 144 height 31
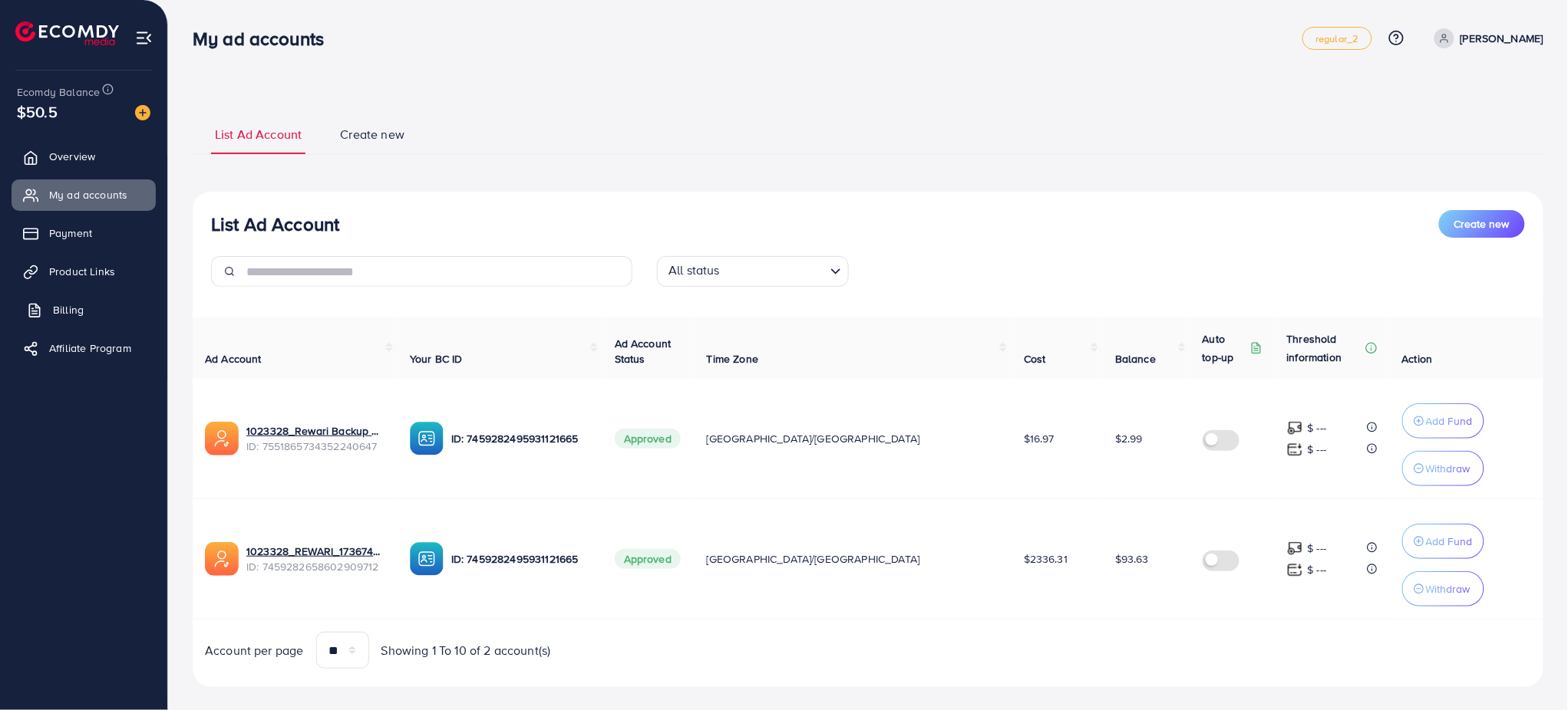
click at [69, 301] on link "Billing" at bounding box center [84, 309] width 145 height 31
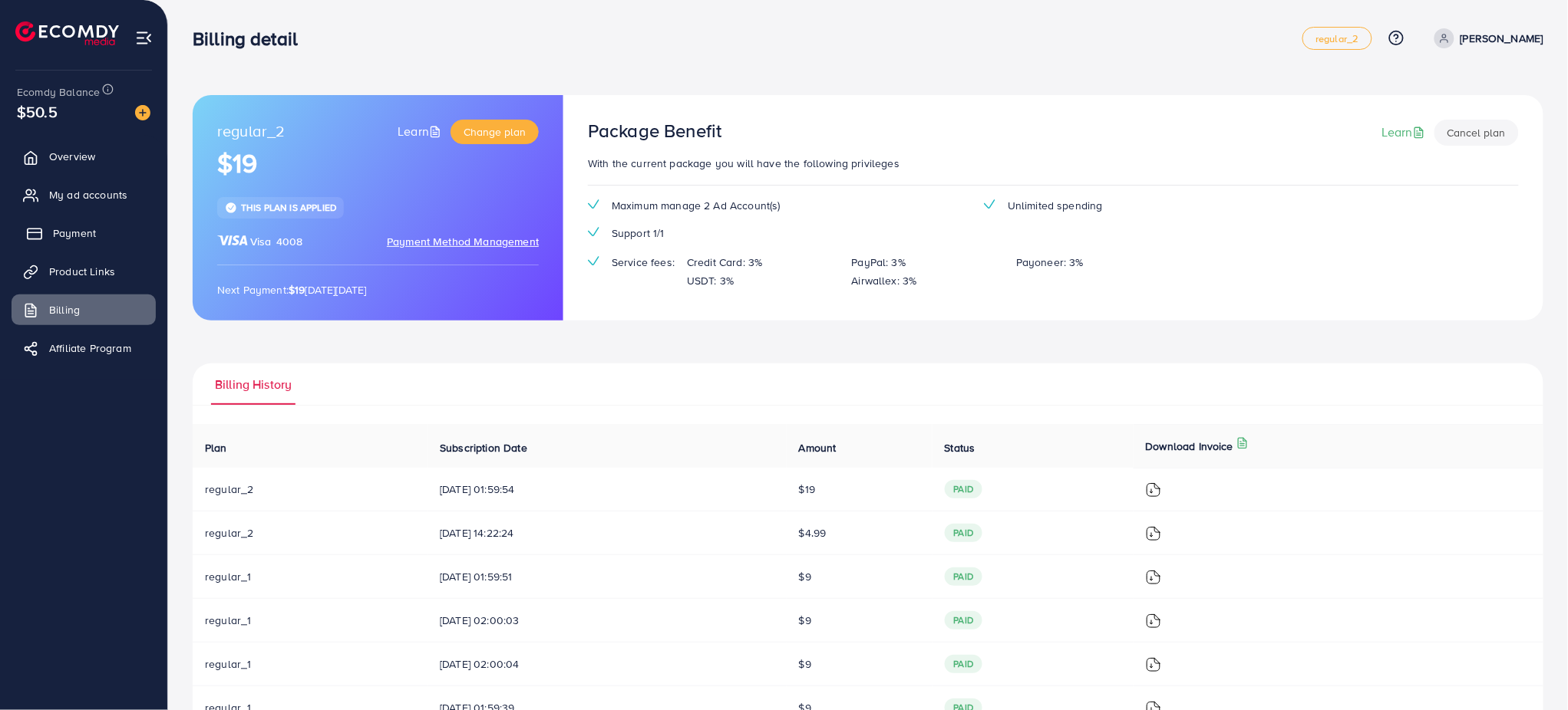
click at [90, 229] on span "Payment" at bounding box center [73, 233] width 43 height 15
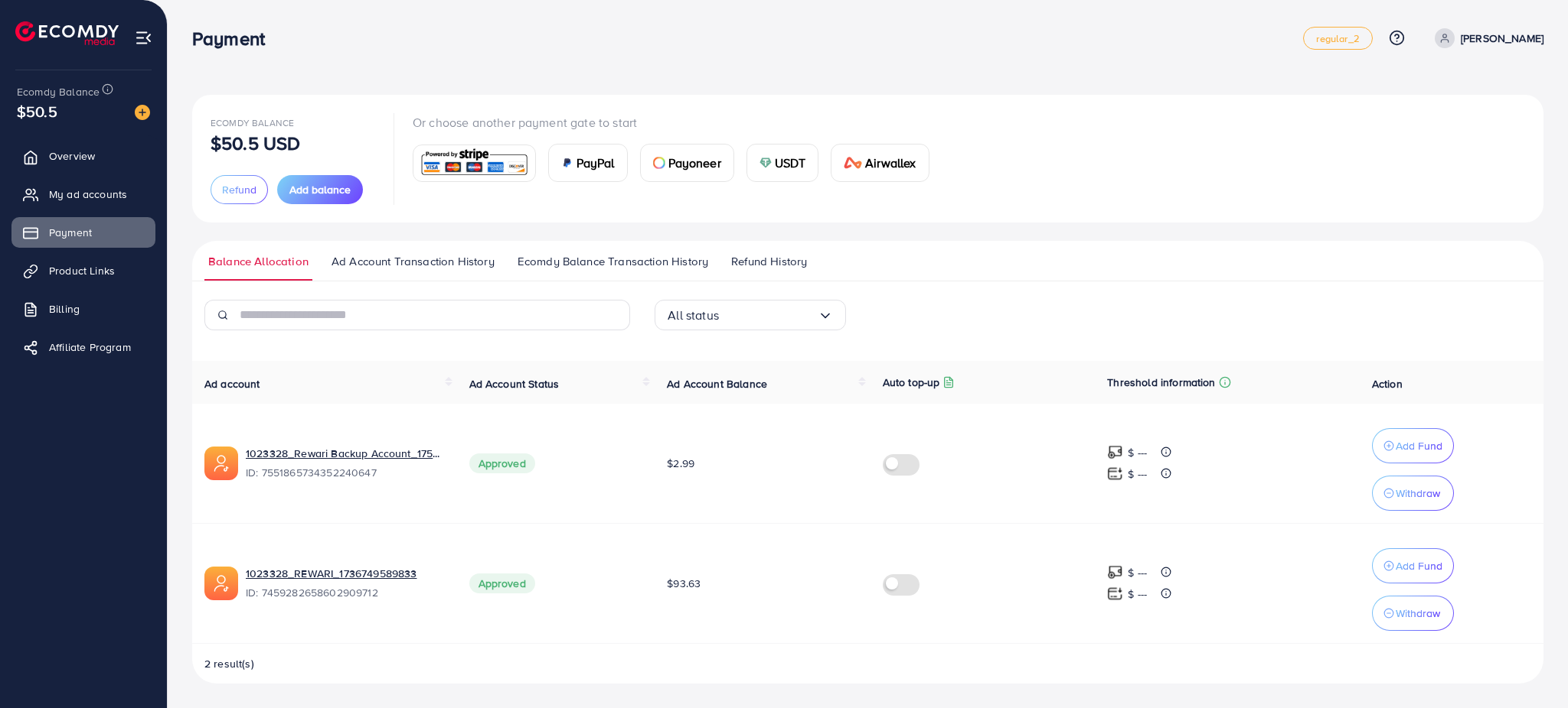
click at [620, 257] on span "Ecomdy Balance Transaction History" at bounding box center [613, 261] width 191 height 17
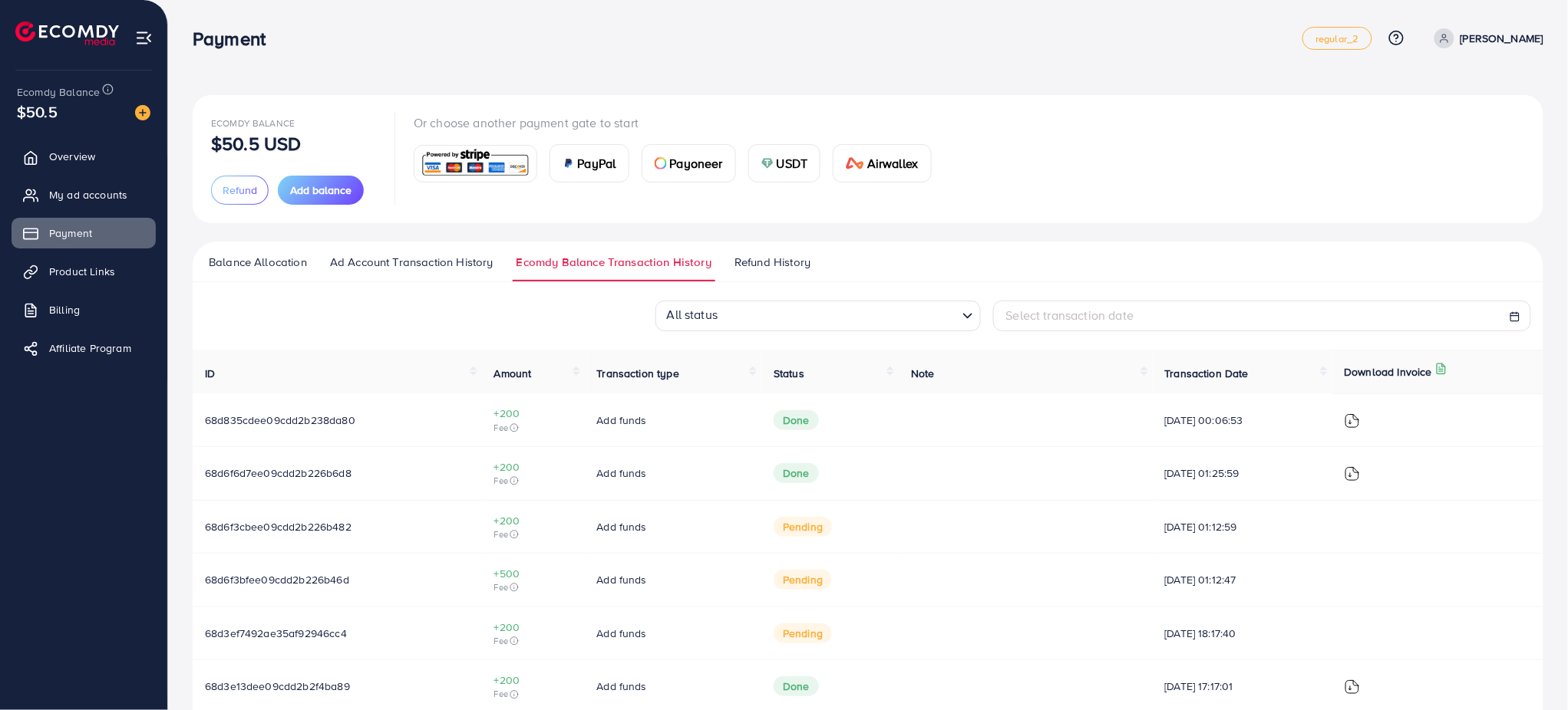
scroll to position [294, 0]
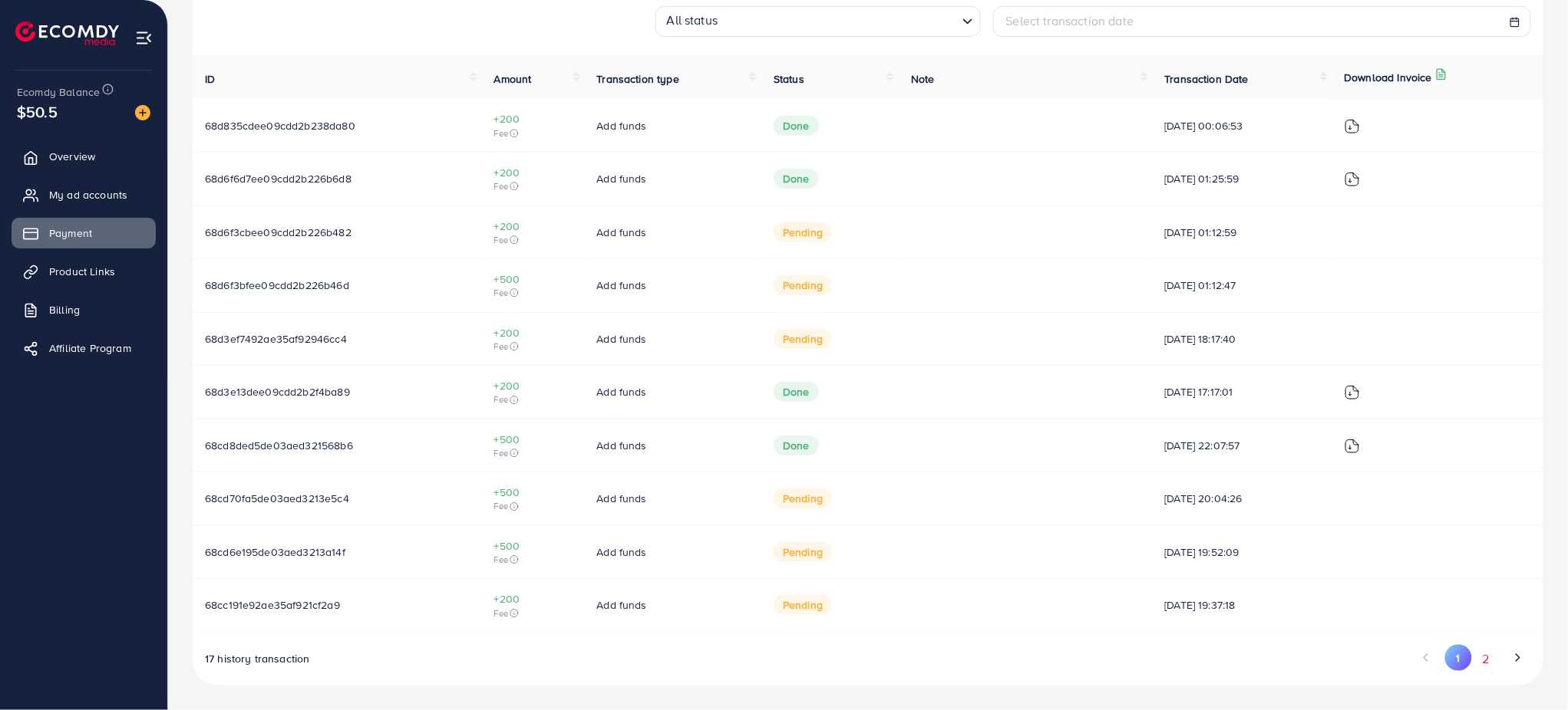
click at [1178, 533] on button "2" at bounding box center [1486, 659] width 28 height 29
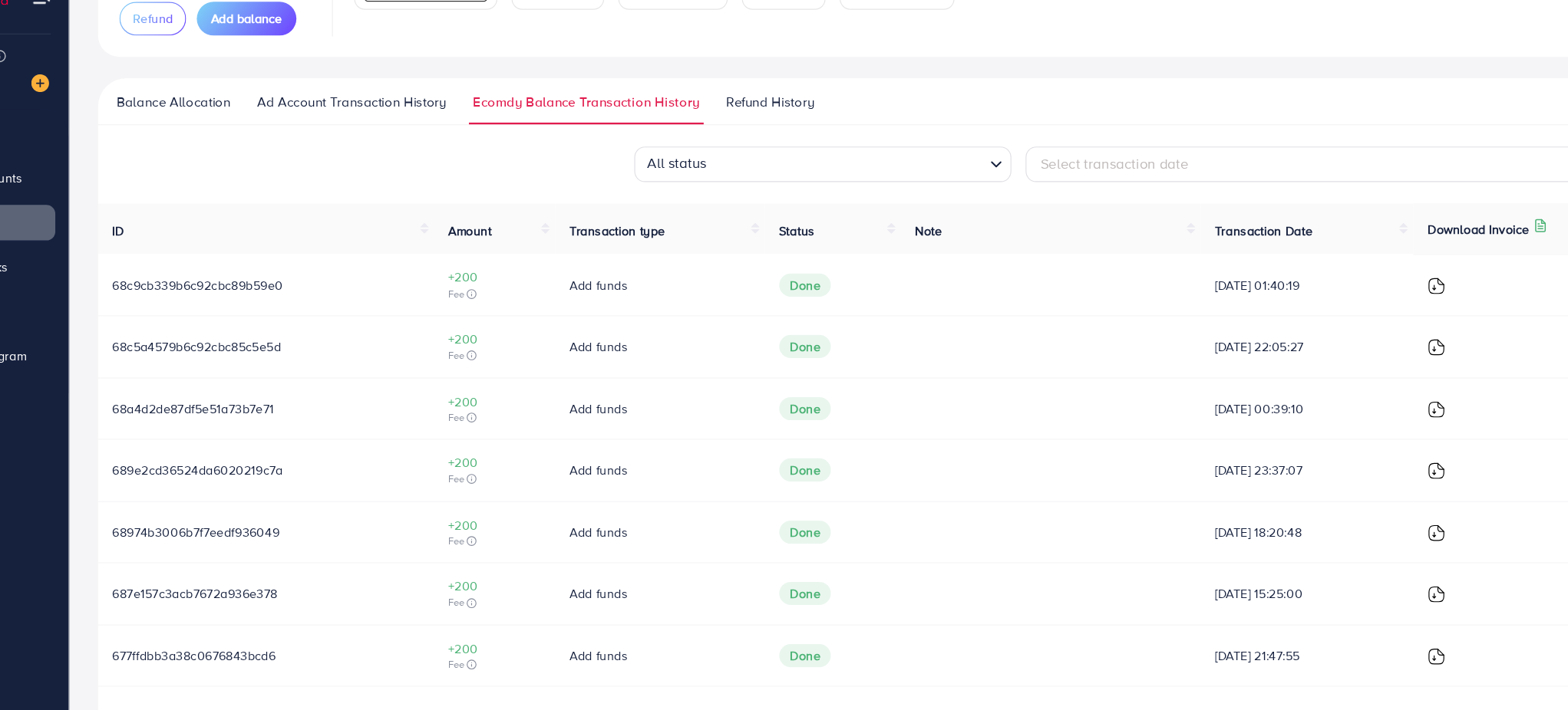
scroll to position [134, 0]
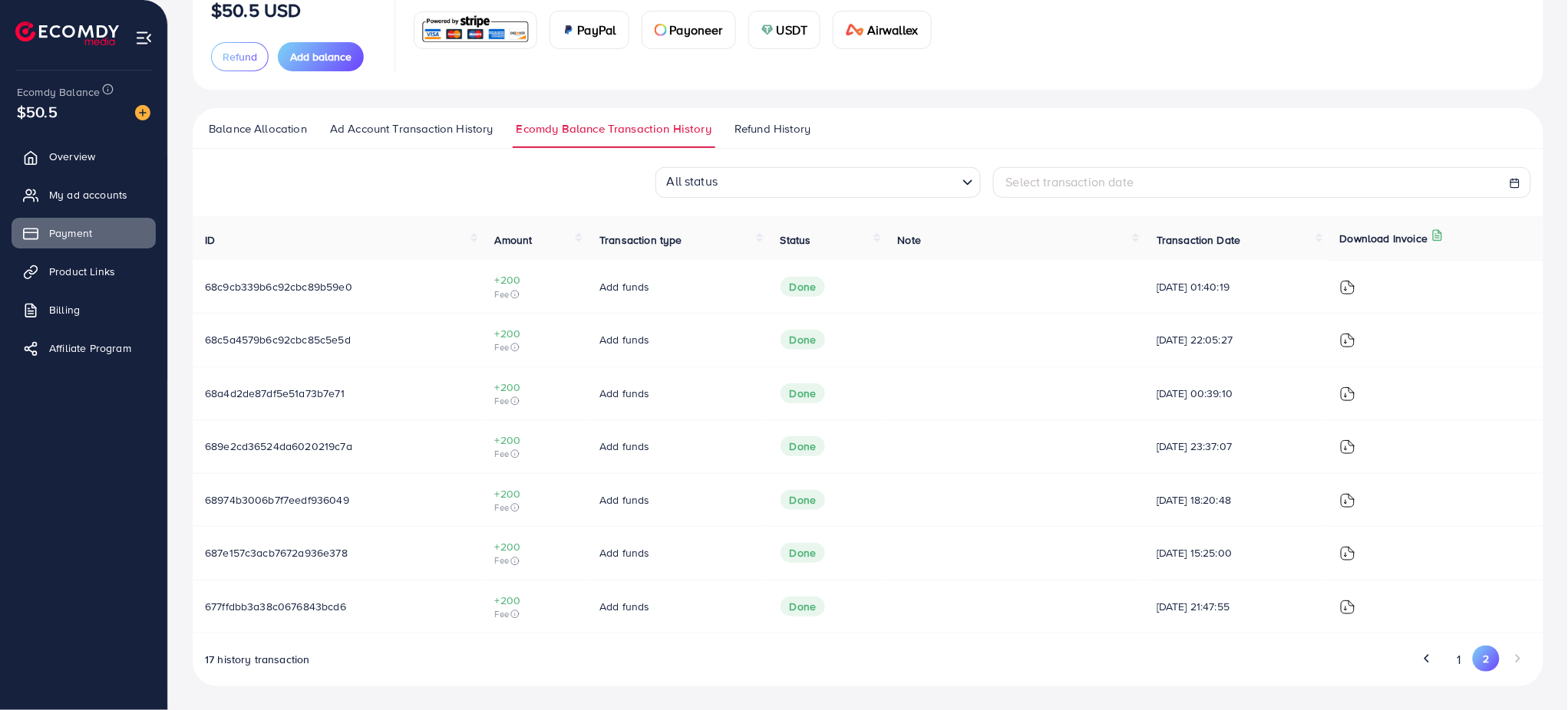
click at [788, 134] on span "Refund History" at bounding box center [772, 129] width 76 height 17
